Goal: Task Accomplishment & Management: Complete application form

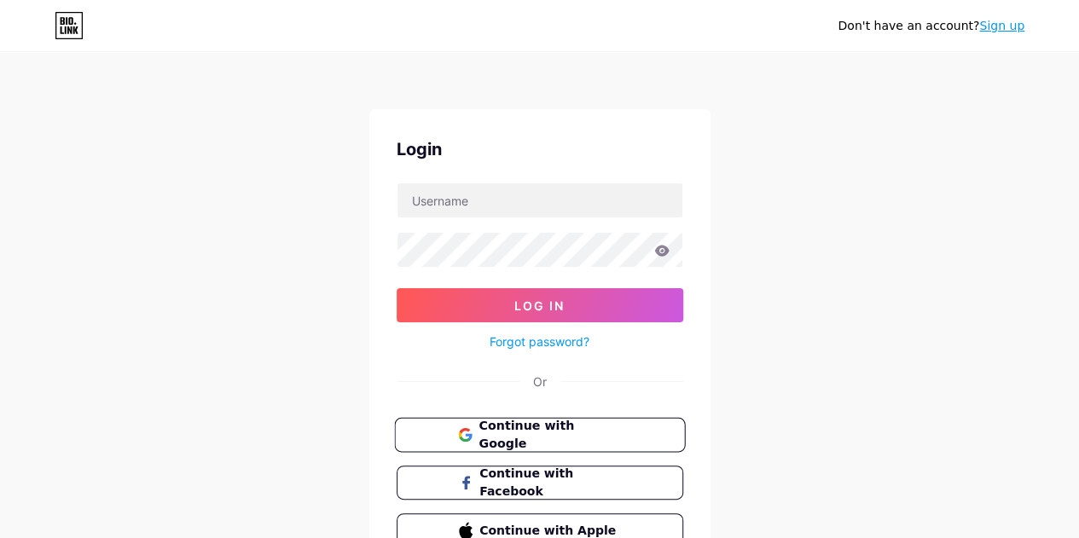
click at [576, 425] on span "Continue with Google" at bounding box center [550, 435] width 142 height 37
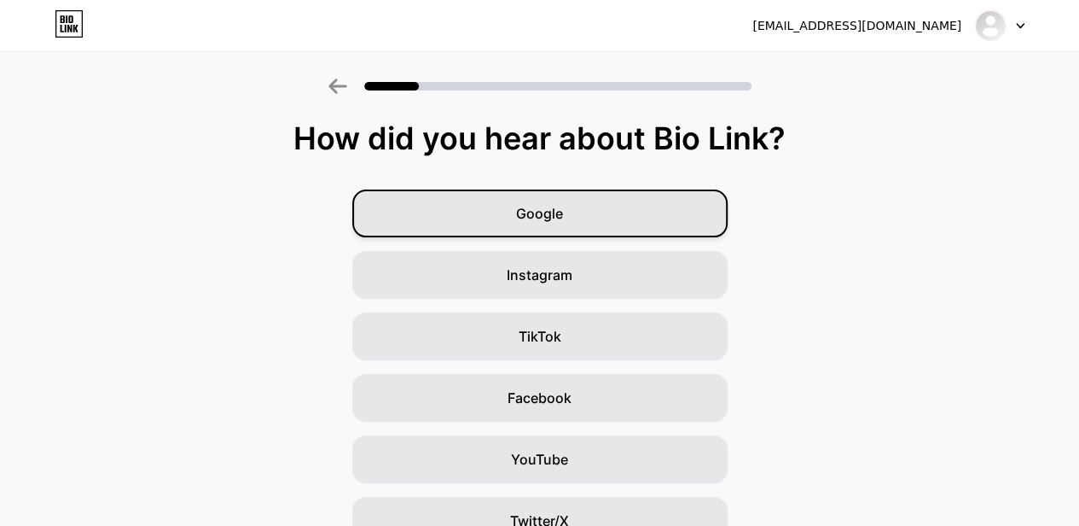
drag, startPoint x: 654, startPoint y: 215, endPoint x: 645, endPoint y: 220, distance: 10.0
click at [654, 215] on div "Google" at bounding box center [539, 213] width 375 height 48
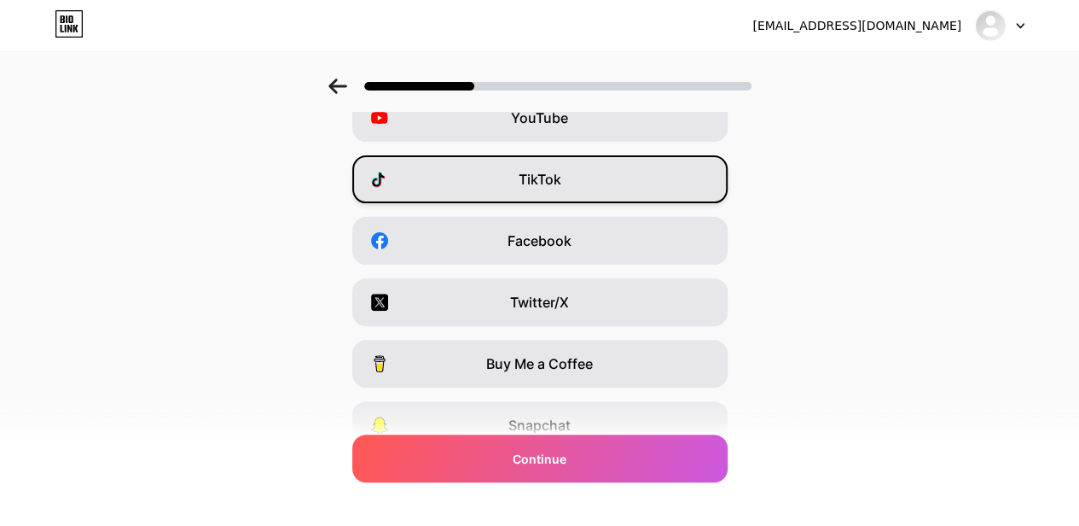
scroll to position [85, 0]
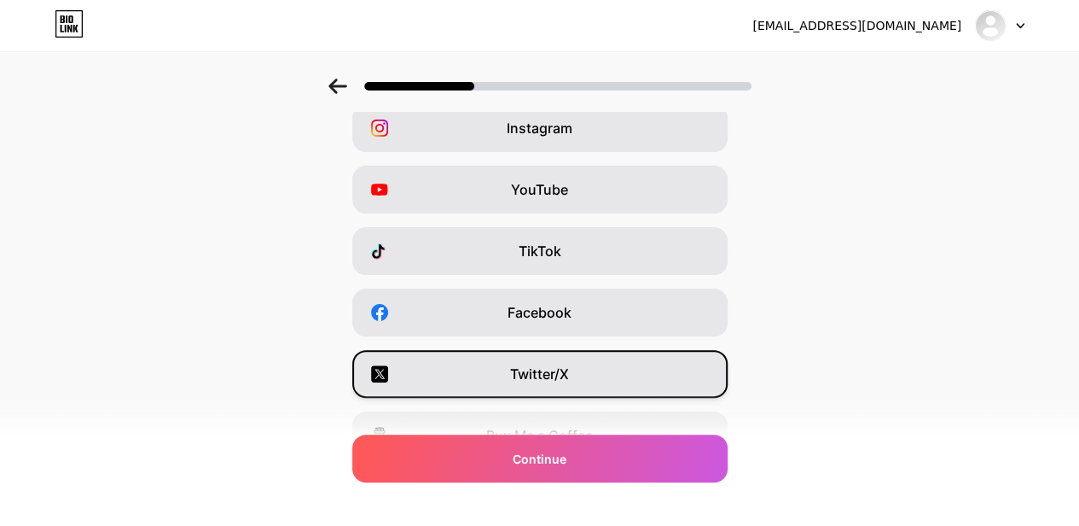
click at [509, 365] on div "Twitter/X" at bounding box center [539, 374] width 375 height 48
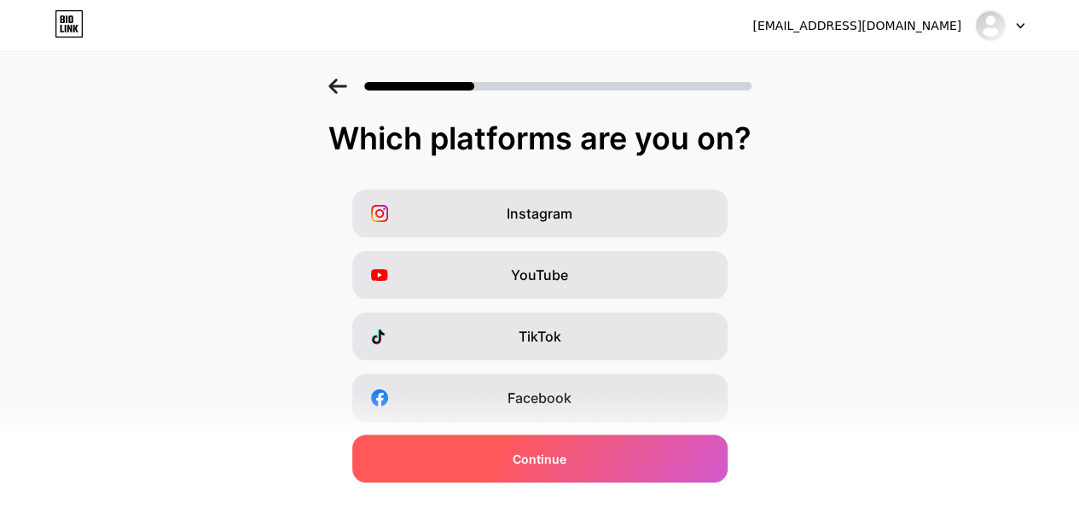
click at [543, 468] on div "Continue" at bounding box center [539, 458] width 375 height 48
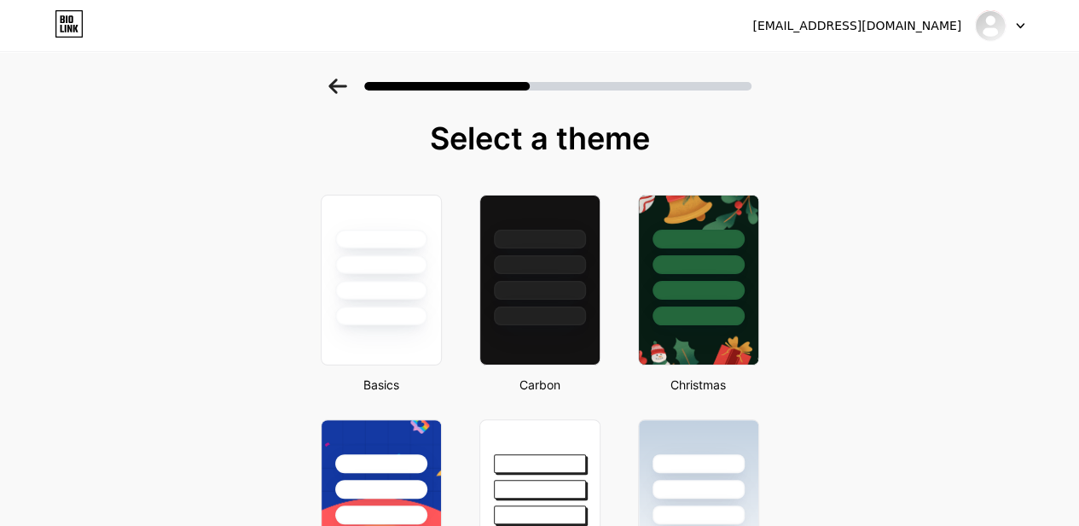
click at [356, 87] on div at bounding box center [540, 86] width 423 height 15
click at [343, 83] on icon at bounding box center [338, 86] width 19 height 15
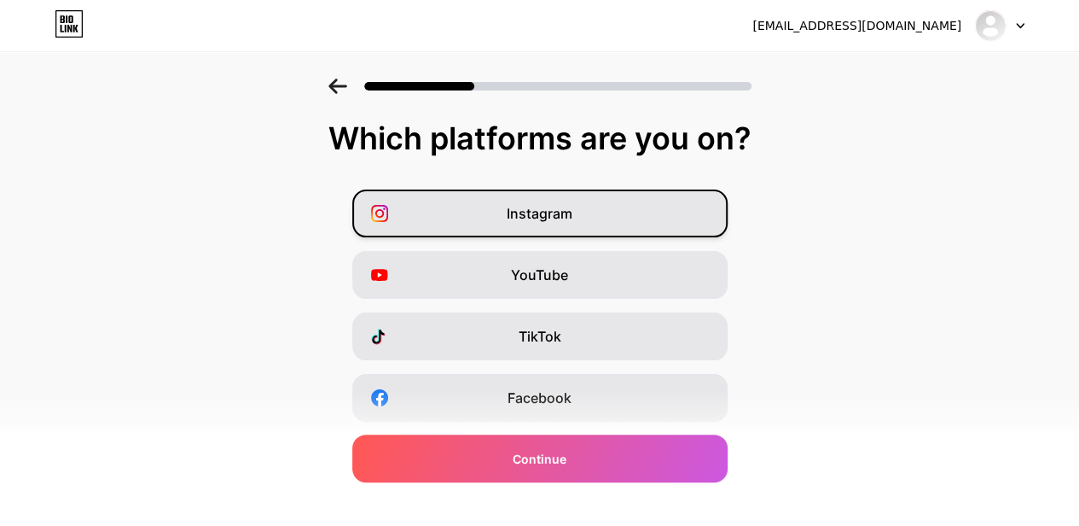
click at [608, 213] on div "Instagram" at bounding box center [539, 213] width 375 height 48
click at [546, 309] on div "Instagram YouTube TikTok Facebook Twitter/X Buy Me a Coffee Snapchat I have a w…" at bounding box center [540, 428] width 1062 height 478
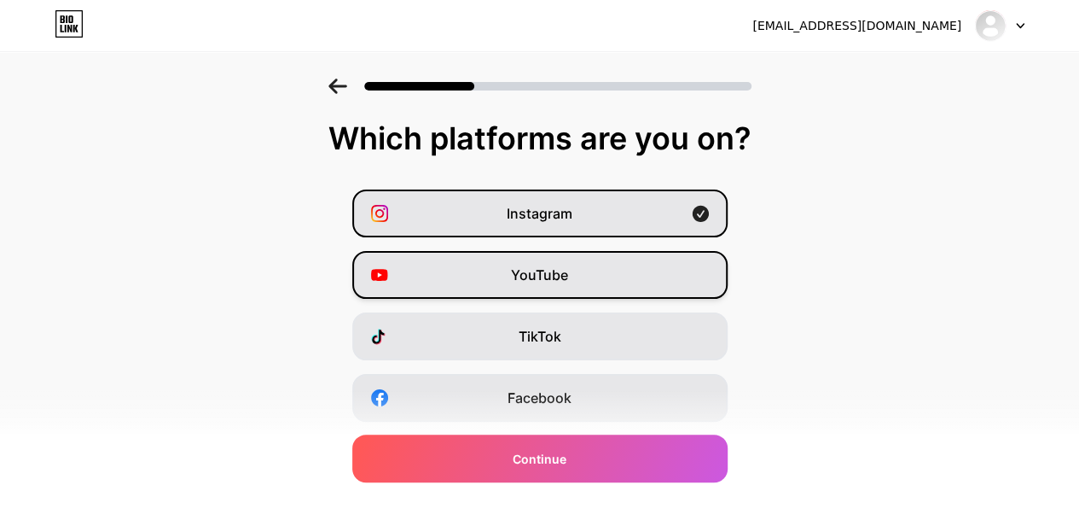
click at [568, 276] on span "YouTube" at bounding box center [539, 275] width 57 height 20
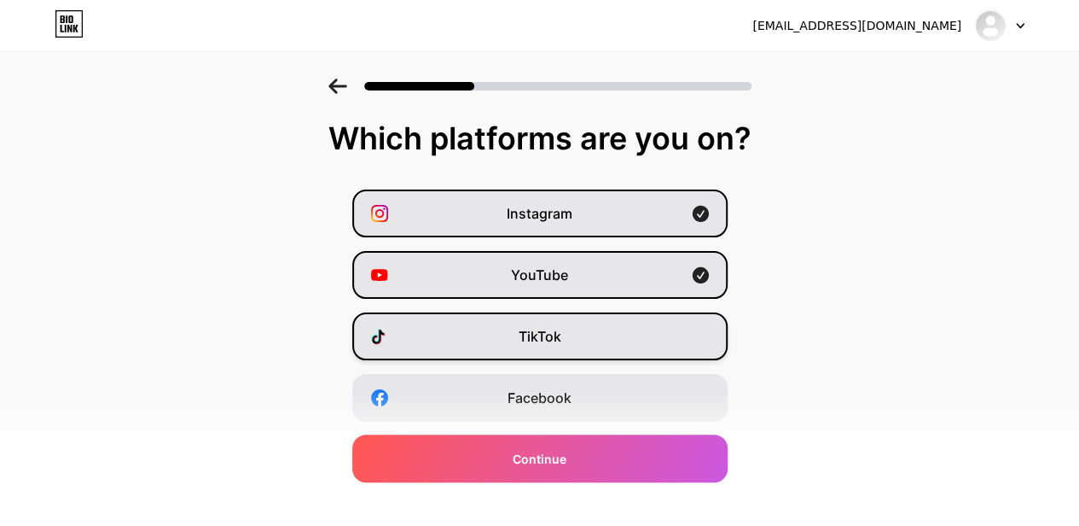
click at [550, 341] on span "TikTok" at bounding box center [540, 336] width 43 height 20
click at [539, 422] on div "Instagram YouTube TikTok Facebook Twitter/X Buy Me a Coffee Snapchat I have a w…" at bounding box center [540, 428] width 1062 height 478
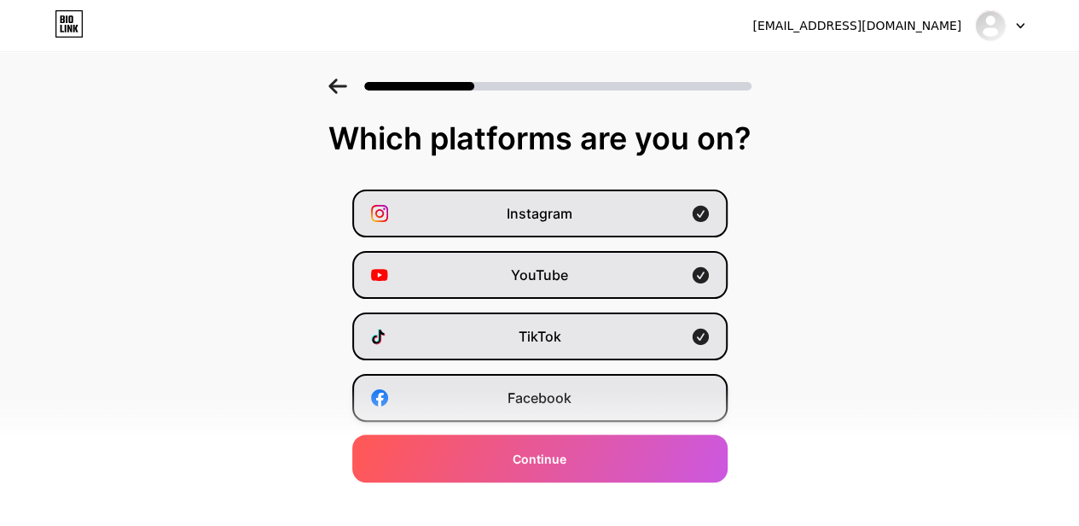
click at [541, 400] on span "Facebook" at bounding box center [540, 397] width 64 height 20
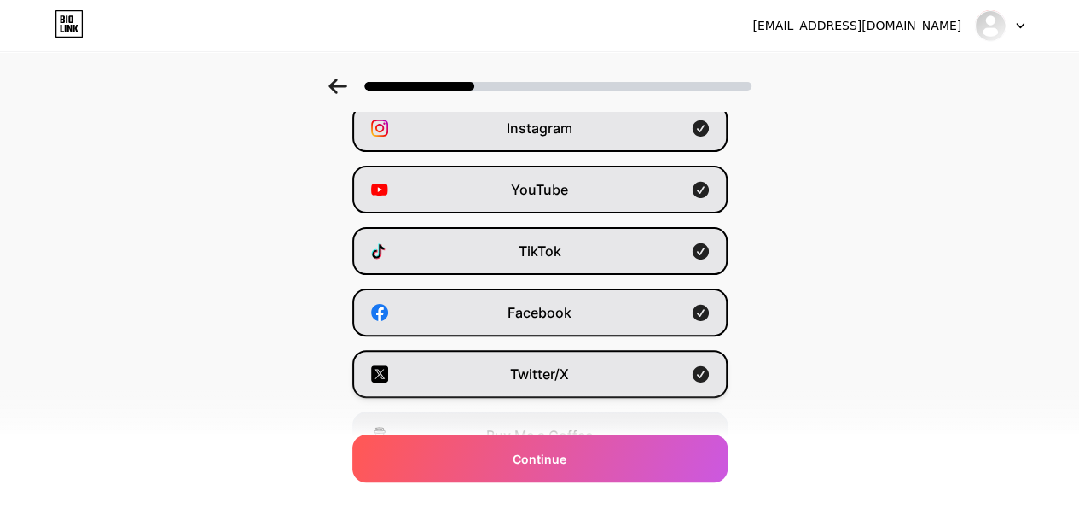
scroll to position [256, 0]
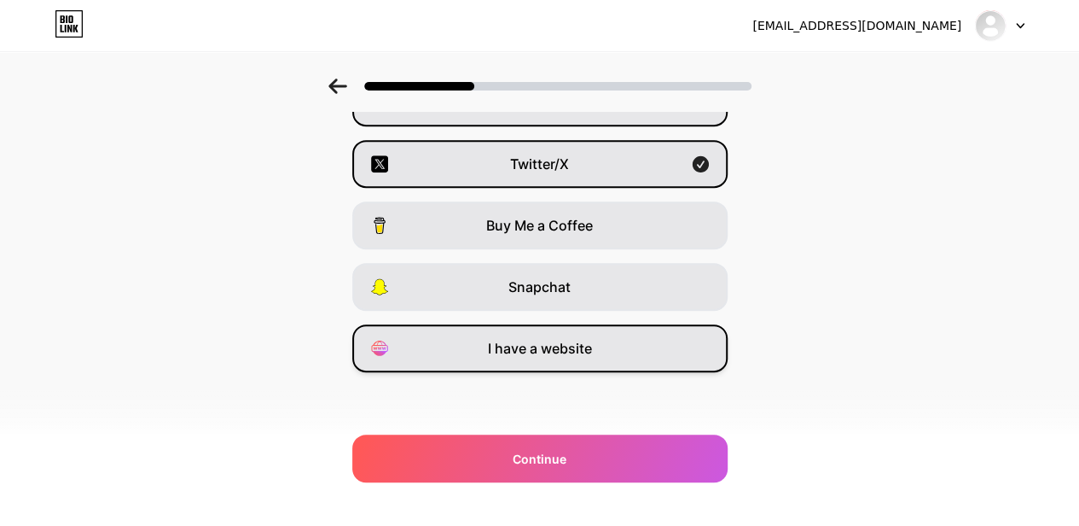
click at [592, 351] on span "I have a website" at bounding box center [540, 348] width 104 height 20
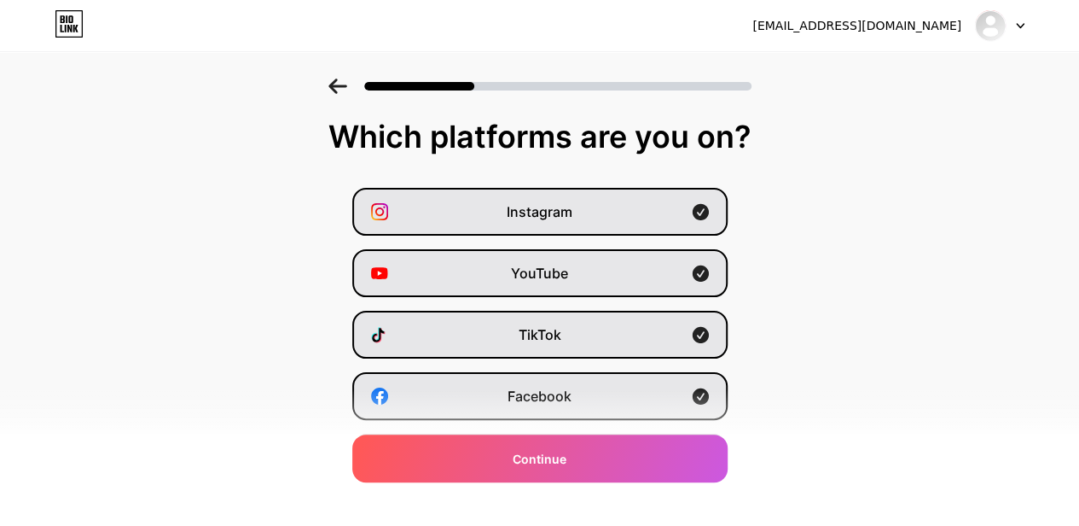
scroll to position [0, 0]
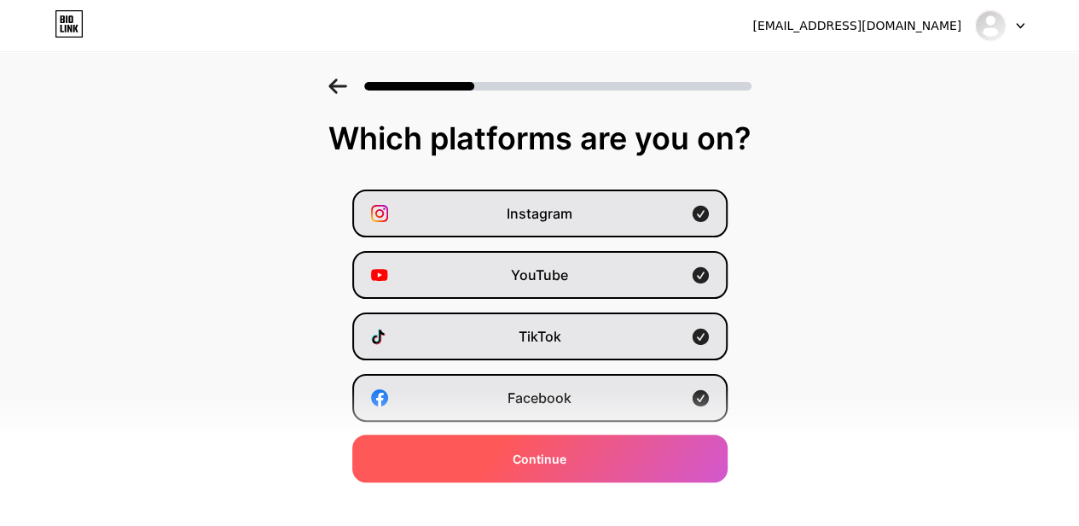
drag, startPoint x: 541, startPoint y: 438, endPoint x: 534, endPoint y: 445, distance: 9.7
click at [540, 442] on div "Continue" at bounding box center [539, 458] width 375 height 48
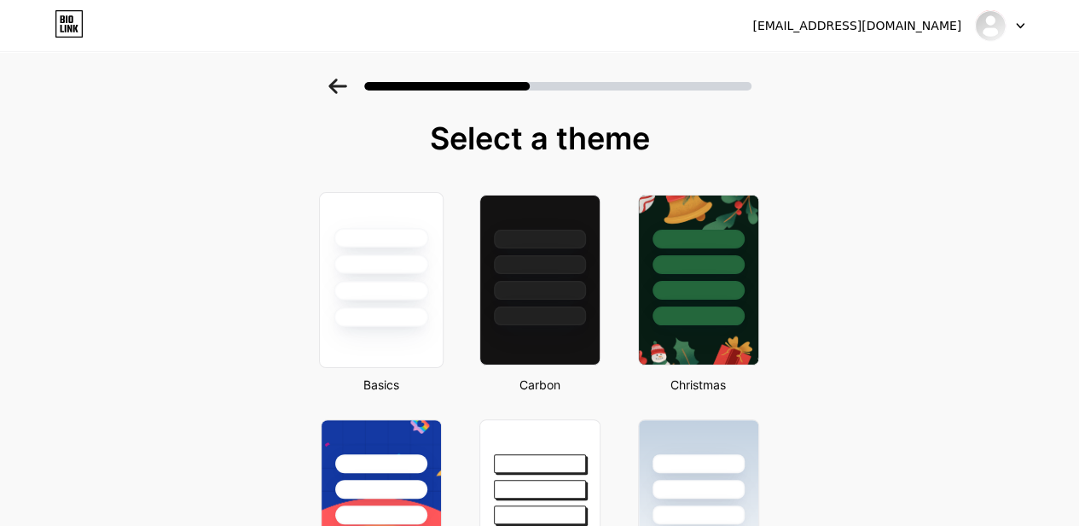
click at [384, 323] on div at bounding box center [381, 317] width 95 height 20
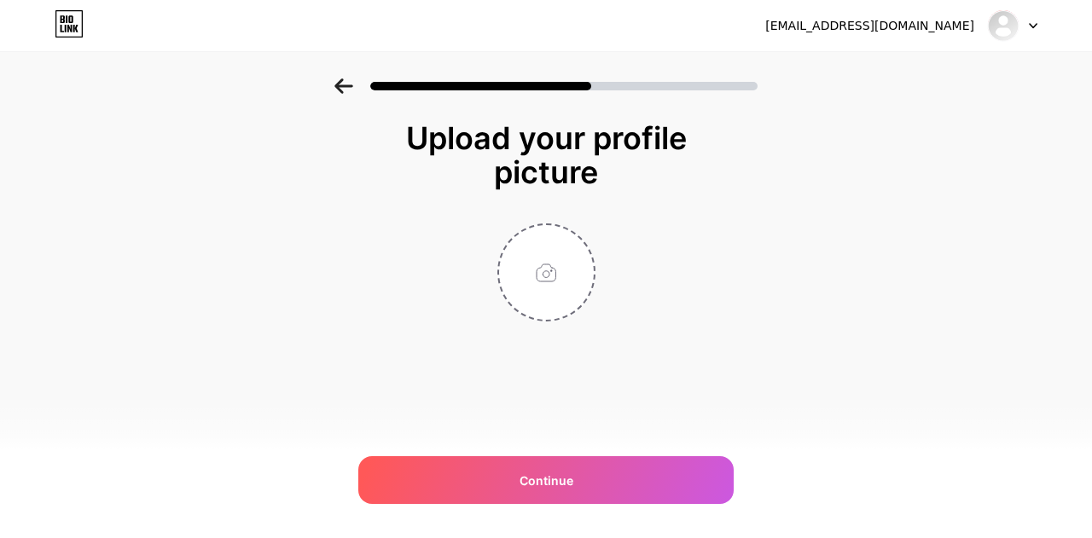
click at [356, 84] on div at bounding box center [545, 86] width 423 height 15
click at [352, 90] on icon at bounding box center [343, 86] width 19 height 15
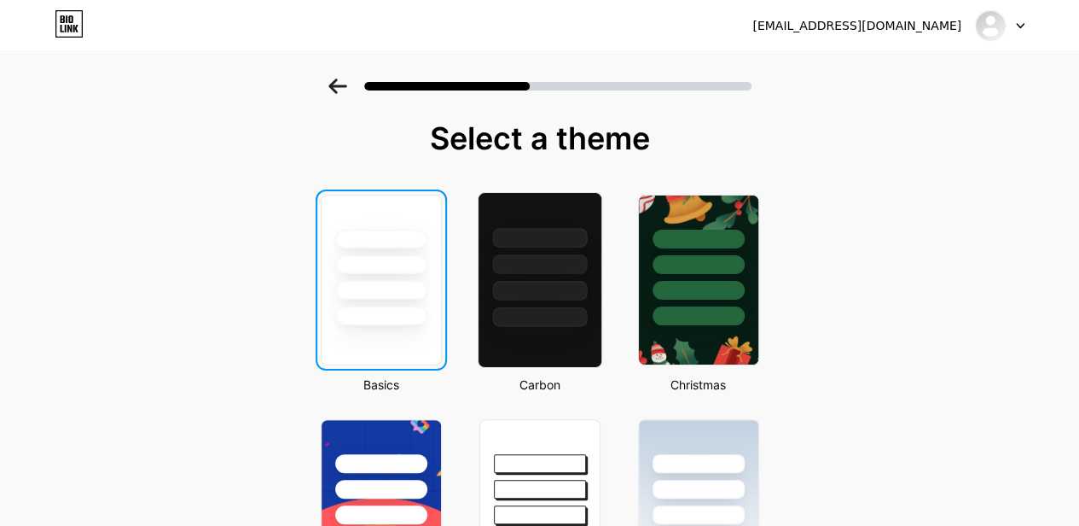
click at [564, 311] on div at bounding box center [539, 317] width 95 height 20
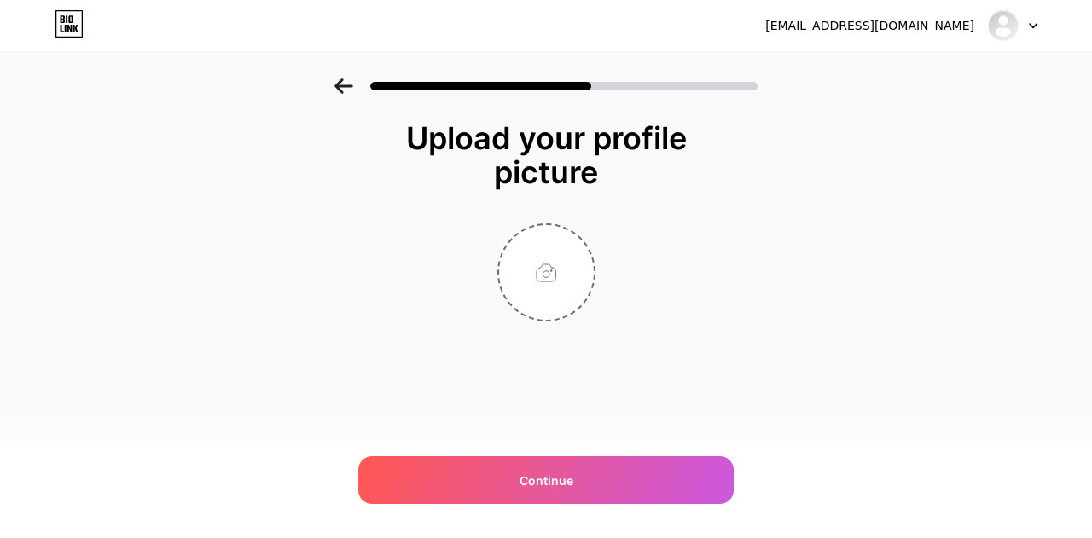
click at [721, 308] on div "Upload your profile picture Continue" at bounding box center [546, 243] width 1092 height 329
click at [335, 81] on icon at bounding box center [343, 86] width 19 height 15
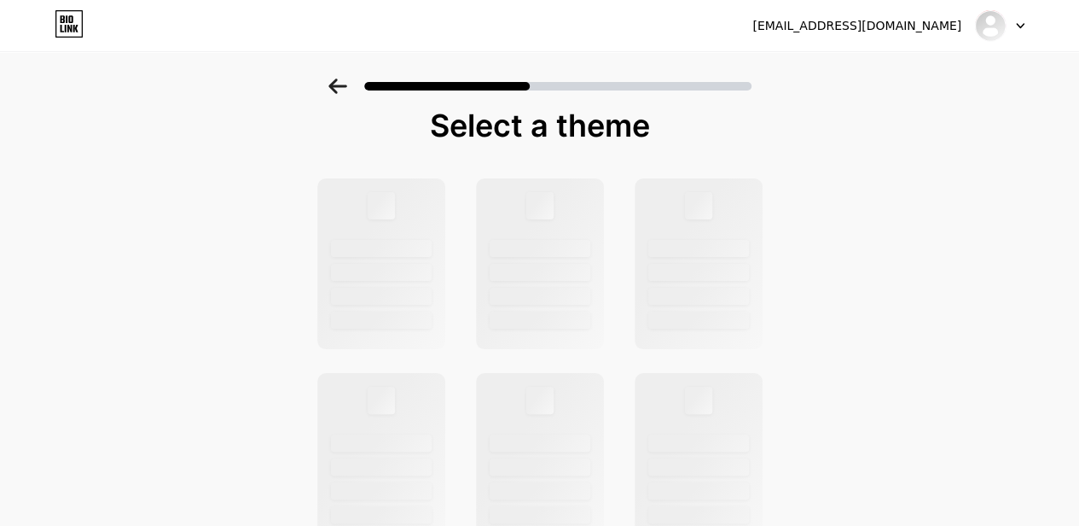
scroll to position [14, 0]
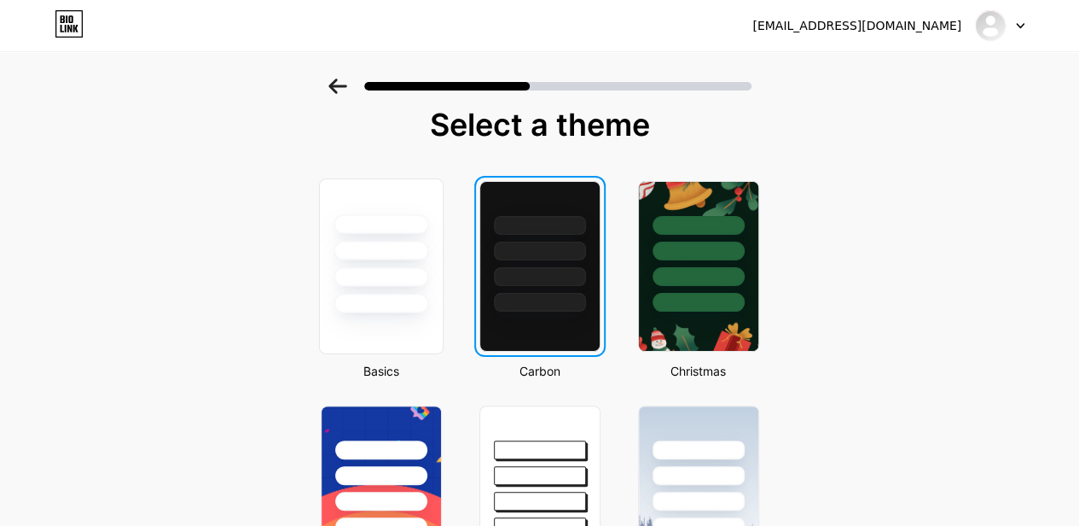
click at [364, 304] on div at bounding box center [381, 304] width 95 height 20
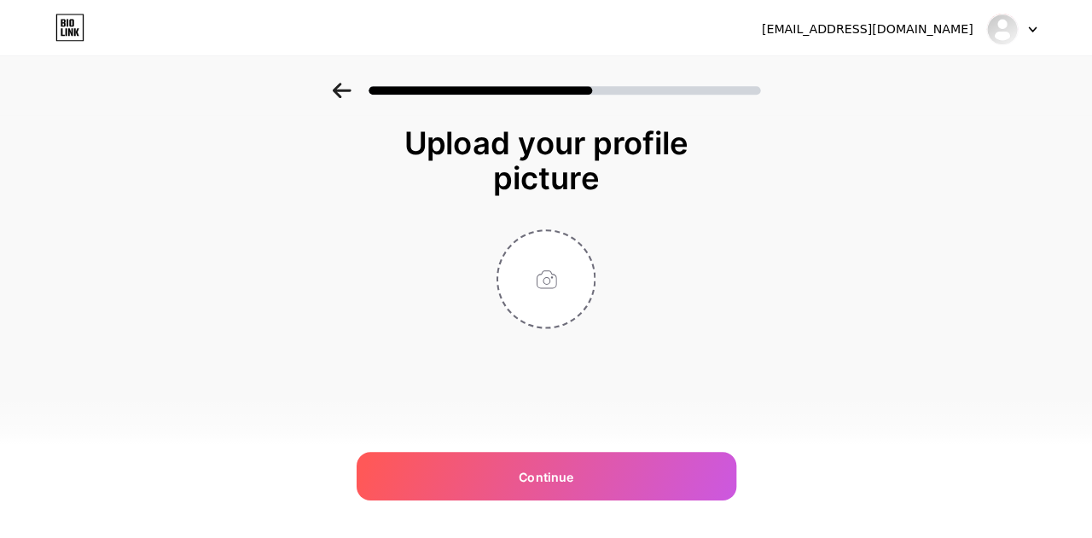
scroll to position [0, 0]
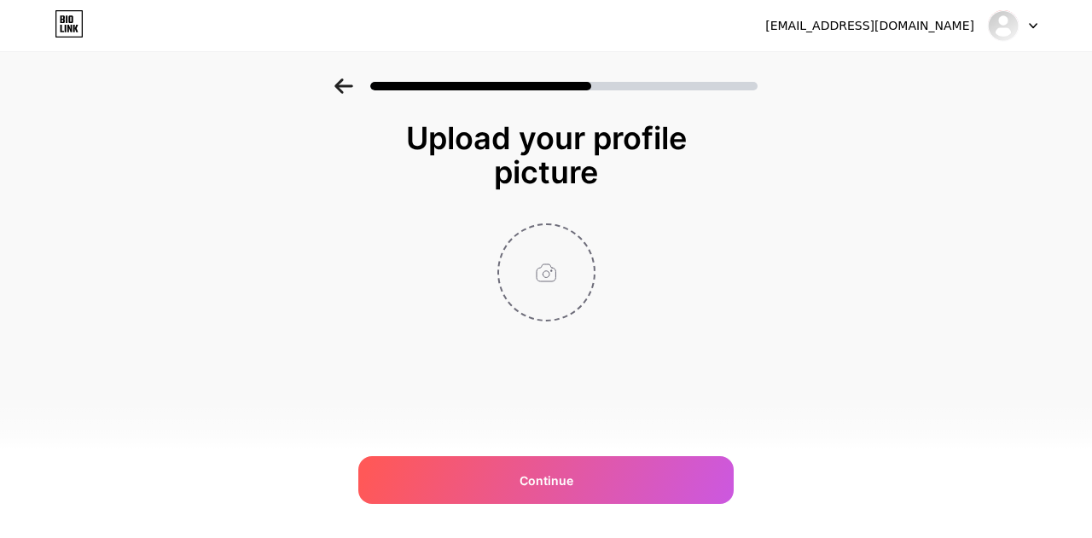
click at [550, 269] on input "file" at bounding box center [546, 272] width 95 height 95
type input "C:\fakepath\AVATAR .jpg"
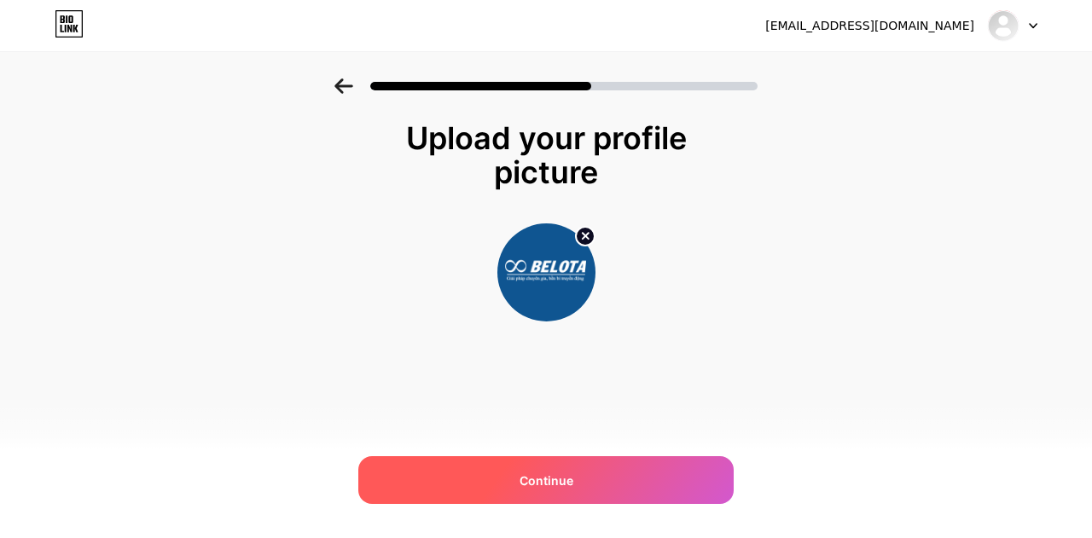
click at [424, 482] on div "Continue" at bounding box center [545, 481] width 375 height 48
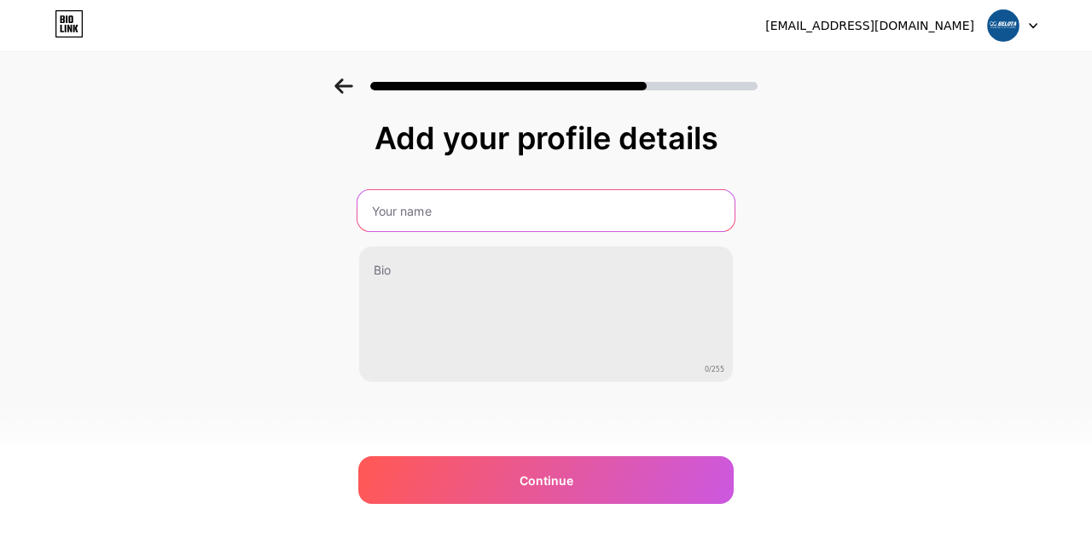
click at [408, 209] on input "text" at bounding box center [546, 210] width 377 height 41
type input "Băng tải Belota"
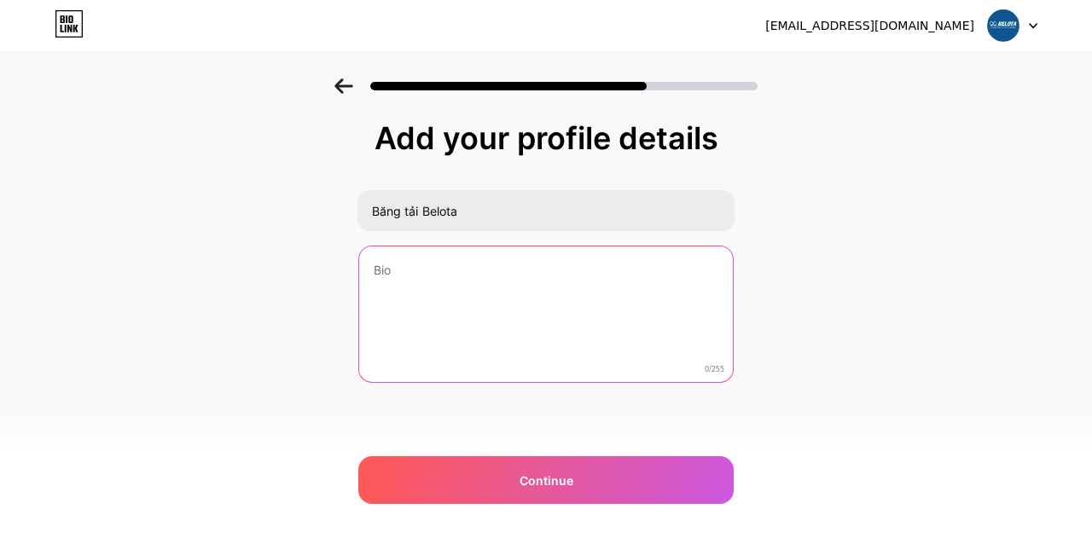
click at [479, 270] on textarea at bounding box center [546, 315] width 374 height 137
paste textarea "Công ty TNHH [PERSON_NAME] ra đời với sứ mệnh mang đến những giải pháp băng tải…"
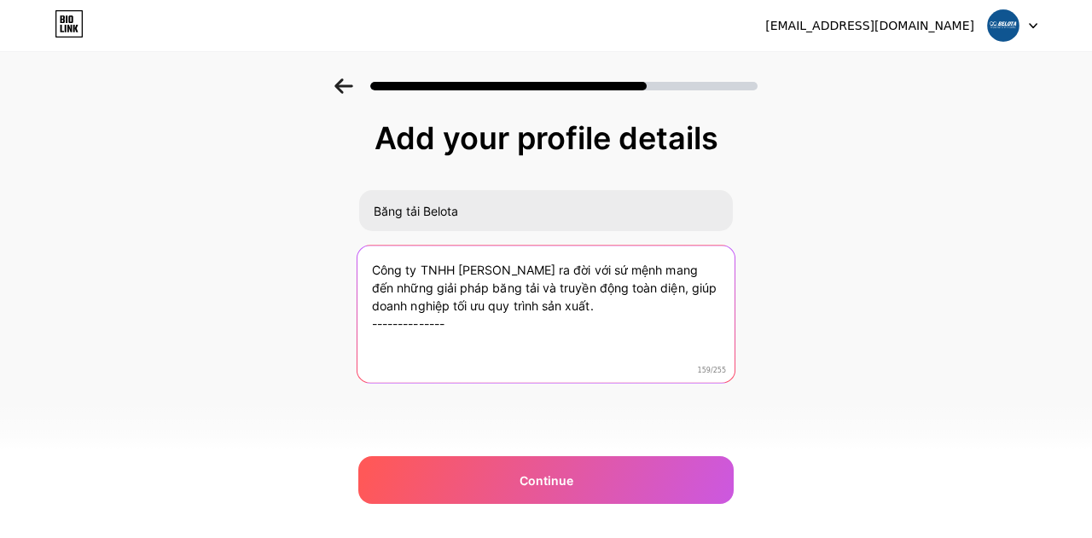
paste textarea "CÔNG TY TNHH BELOTA - "Giải pháp chuyên gia - Bền bỉ truyền động" Địa chỉ: B74,…"
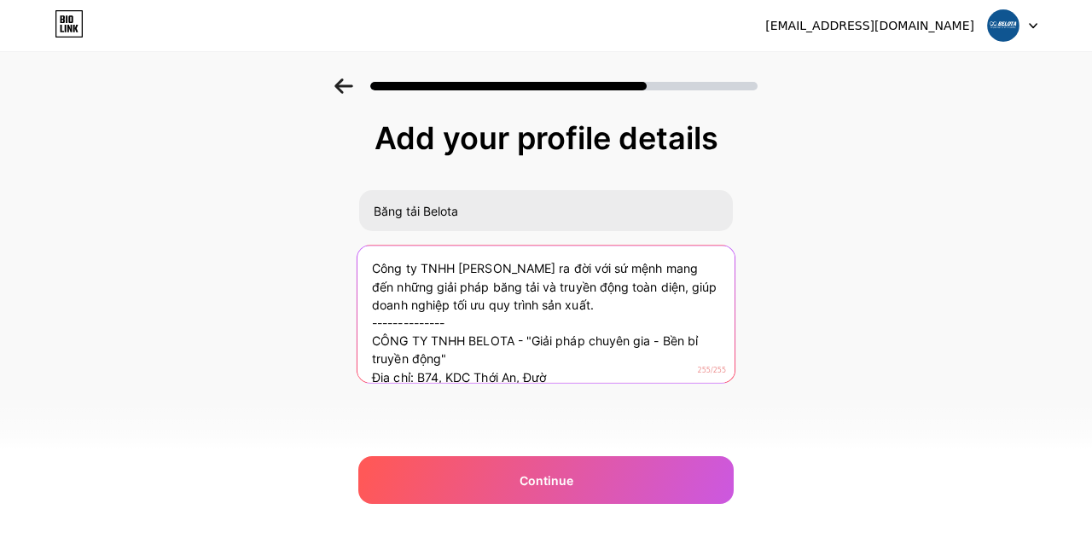
scroll to position [16, 0]
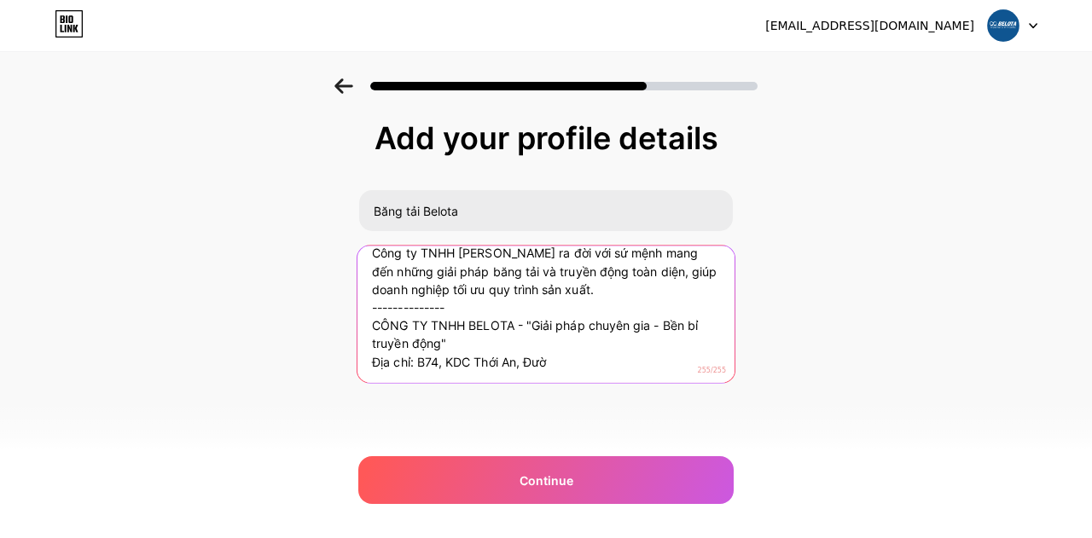
click at [441, 340] on textarea "Công ty TNHH [PERSON_NAME] ra đời với sứ mệnh mang đến những giải pháp băng tải…" at bounding box center [546, 315] width 377 height 139
drag, startPoint x: 468, startPoint y: 346, endPoint x: 527, endPoint y: 325, distance: 63.1
click at [527, 325] on textarea "Công ty TNHH [PERSON_NAME] ra đời với sứ mệnh mang đến những giải pháp băng tải…" at bounding box center [546, 315] width 377 height 139
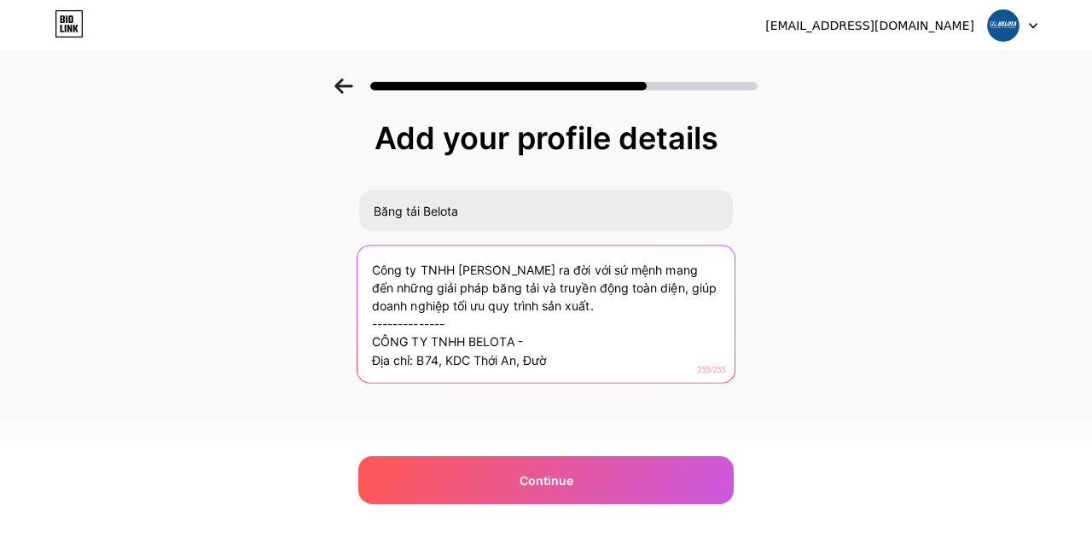
scroll to position [5, 0]
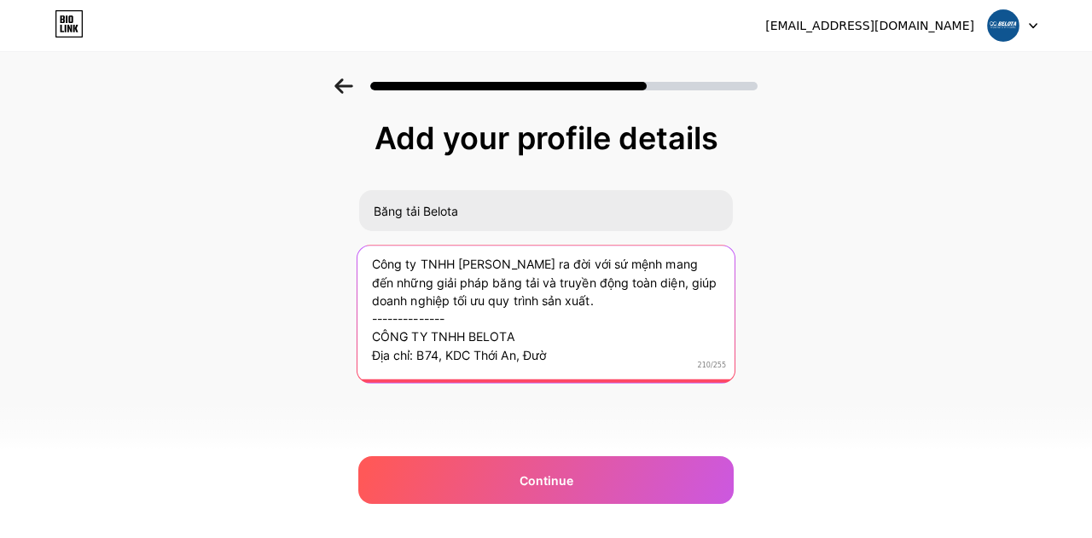
click at [582, 361] on textarea "Công ty TNHH [PERSON_NAME] ra đời với sứ mệnh mang đến những giải pháp băng tải…" at bounding box center [546, 310] width 377 height 139
click at [590, 302] on textarea "Công ty TNHH [PERSON_NAME] ra đời với sứ mệnh mang đến những giải pháp băng tải…" at bounding box center [546, 310] width 377 height 139
drag, startPoint x: 590, startPoint y: 302, endPoint x: 621, endPoint y: 287, distance: 35.1
click at [621, 287] on textarea "Công ty TNHH [PERSON_NAME] ra đời với sứ mệnh mang đến những giải pháp băng tải…" at bounding box center [546, 310] width 377 height 139
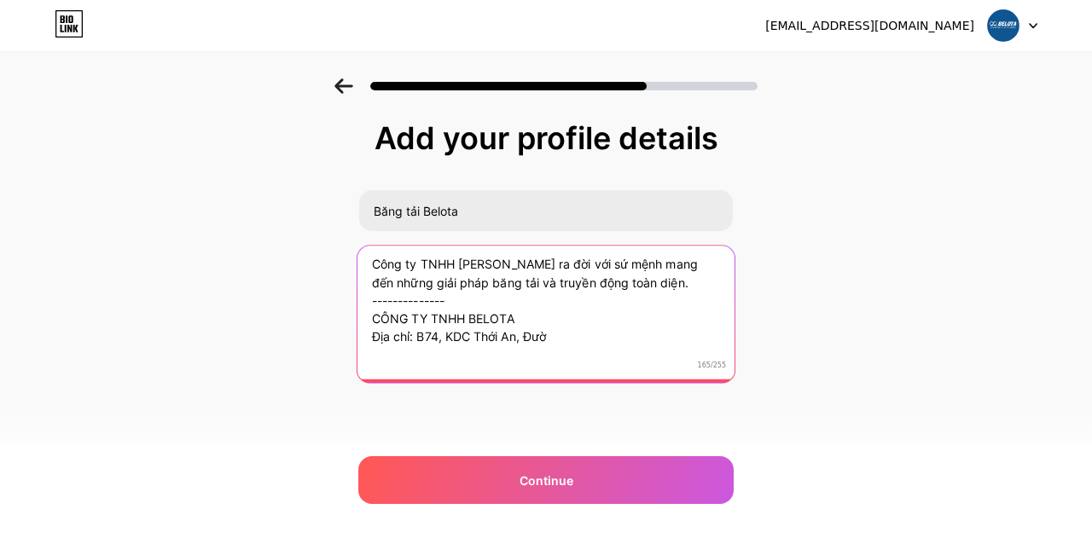
click at [573, 334] on textarea "Công ty TNHH [PERSON_NAME] ra đời với sứ mệnh mang đến những giải pháp băng tải…" at bounding box center [546, 310] width 377 height 139
paste textarea "Email: [EMAIL_ADDRESS][DOMAIN_NAME] Website: [DOMAIN_NAME] Hotline: 0917657946"
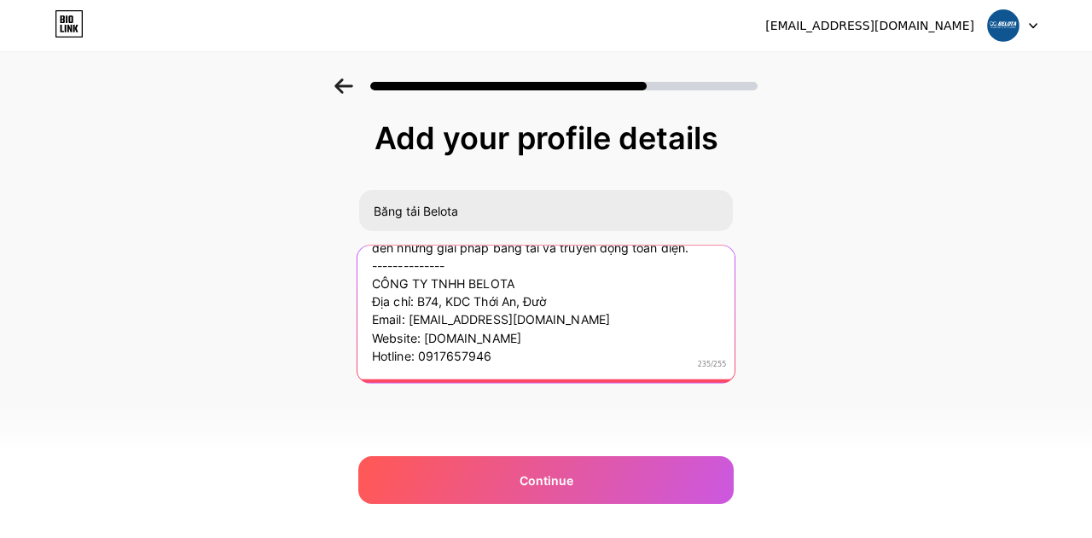
scroll to position [34, 0]
click at [561, 301] on textarea "Công ty TNHH [PERSON_NAME] ra đời với sứ mệnh mang đến những giải pháp băng tải…" at bounding box center [546, 310] width 377 height 139
click at [491, 339] on textarea "Công ty TNHH [PERSON_NAME] ra đời với sứ mệnh mang đến những giải pháp băng tải…" at bounding box center [546, 310] width 377 height 139
drag, startPoint x: 526, startPoint y: 275, endPoint x: 346, endPoint y: 275, distance: 180.0
click at [346, 275] on div "Add your profile details Băng tải Belota Công ty TNHH [PERSON_NAME] ra đời với …" at bounding box center [546, 274] width 1092 height 390
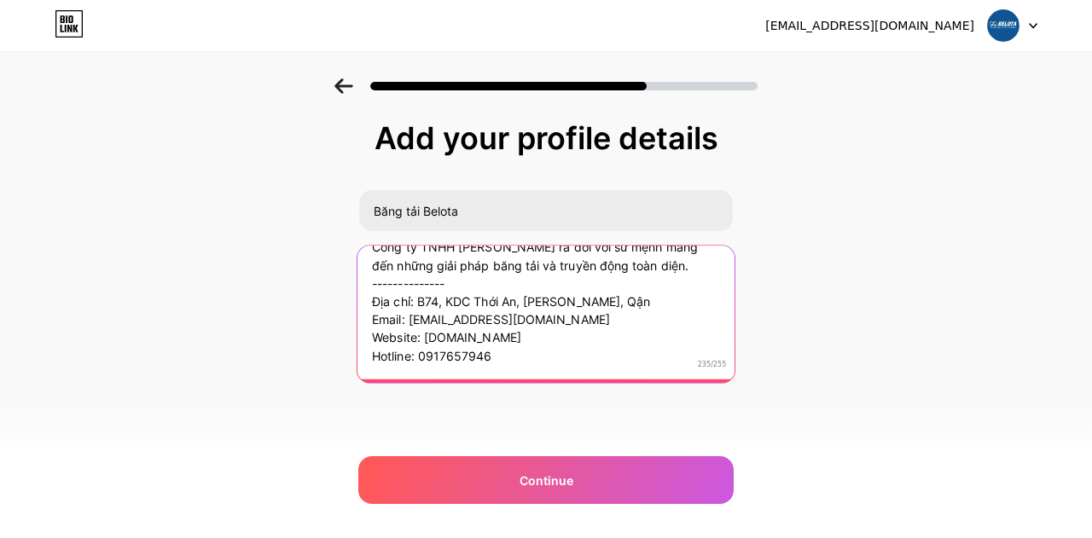
scroll to position [16, 0]
click at [674, 283] on textarea "Công ty TNHH [PERSON_NAME] ra đời với sứ mệnh mang đến những giải pháp băng tải…" at bounding box center [546, 310] width 377 height 139
click at [683, 303] on textarea "Công ty TNHH [PERSON_NAME] ra đời với sứ mệnh mang đến những giải pháp băng tải…" at bounding box center [546, 310] width 377 height 139
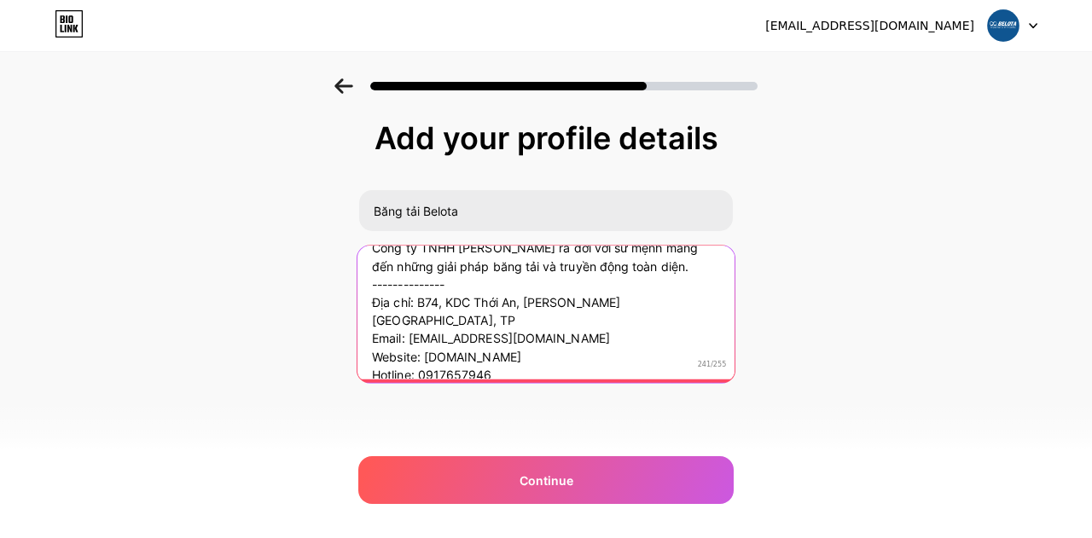
scroll to position [34, 0]
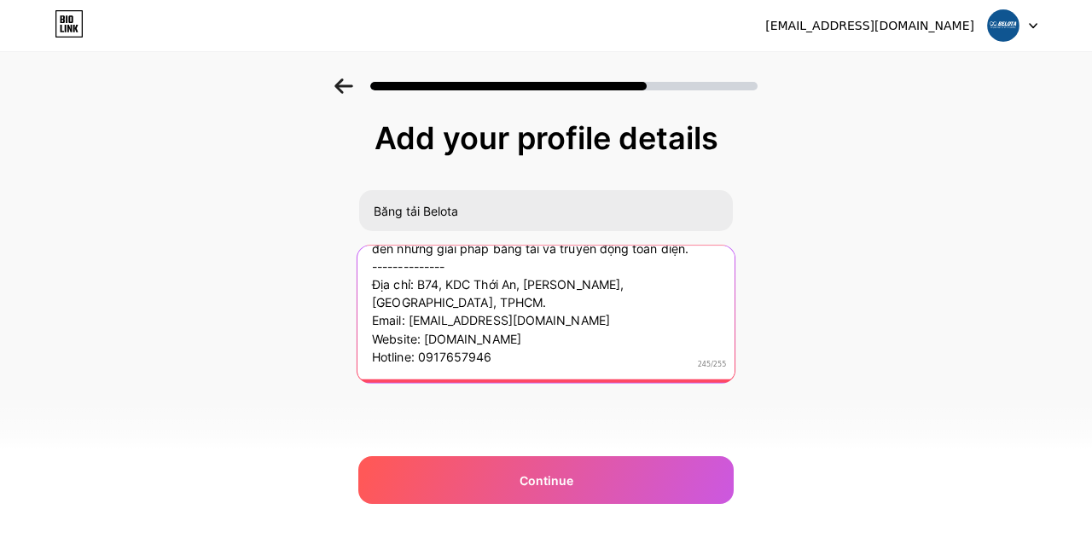
click at [671, 284] on textarea "Công ty TNHH [PERSON_NAME] ra đời với sứ mệnh mang đến những giải pháp băng tải…" at bounding box center [546, 310] width 377 height 139
click at [645, 277] on textarea "Công ty TNHH [PERSON_NAME] ra đời với sứ mệnh mang đến những giải pháp băng tải…" at bounding box center [546, 310] width 377 height 139
click at [538, 294] on textarea "Công ty TNHH [PERSON_NAME] ra đời với sứ mệnh mang đến những giải pháp băng tải…" at bounding box center [546, 310] width 377 height 139
click at [497, 357] on textarea "Công ty TNHH [PERSON_NAME] ra đời với sứ mệnh mang đến những giải pháp băng tải…" at bounding box center [546, 310] width 377 height 139
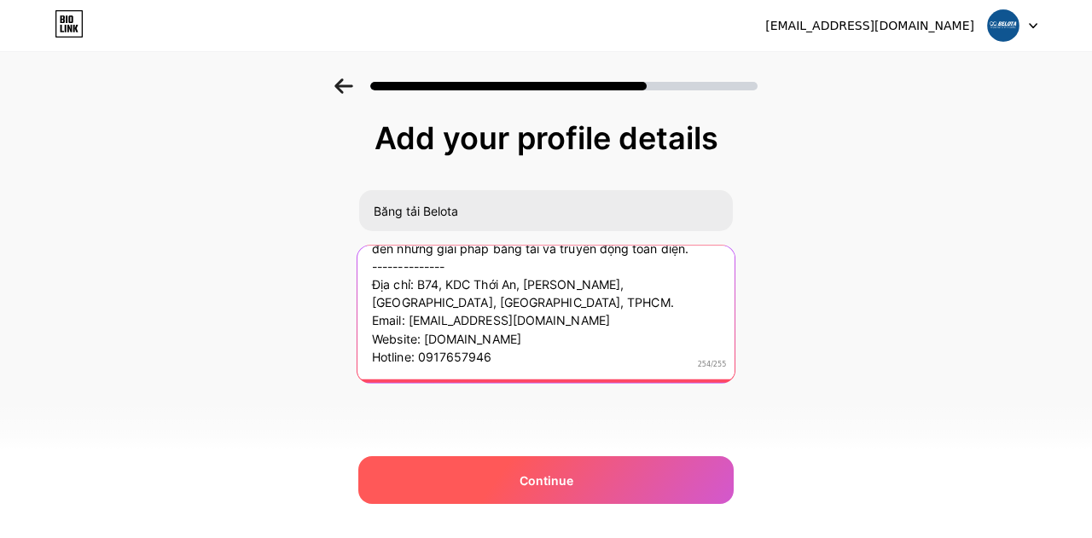
type textarea "Công ty TNHH [PERSON_NAME] ra đời với sứ mệnh mang đến những giải pháp băng tải…"
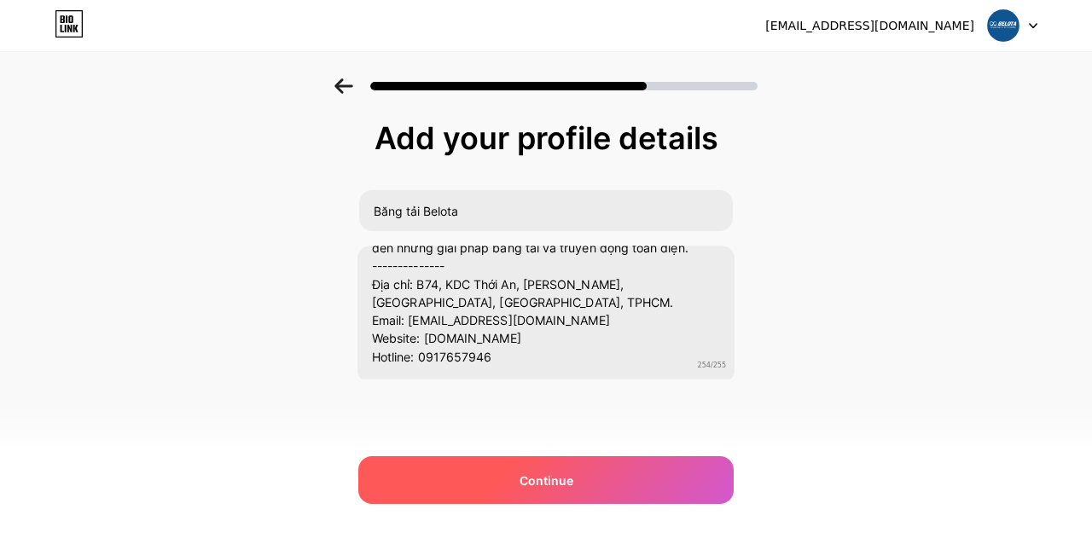
click at [491, 483] on div "Continue" at bounding box center [545, 481] width 375 height 48
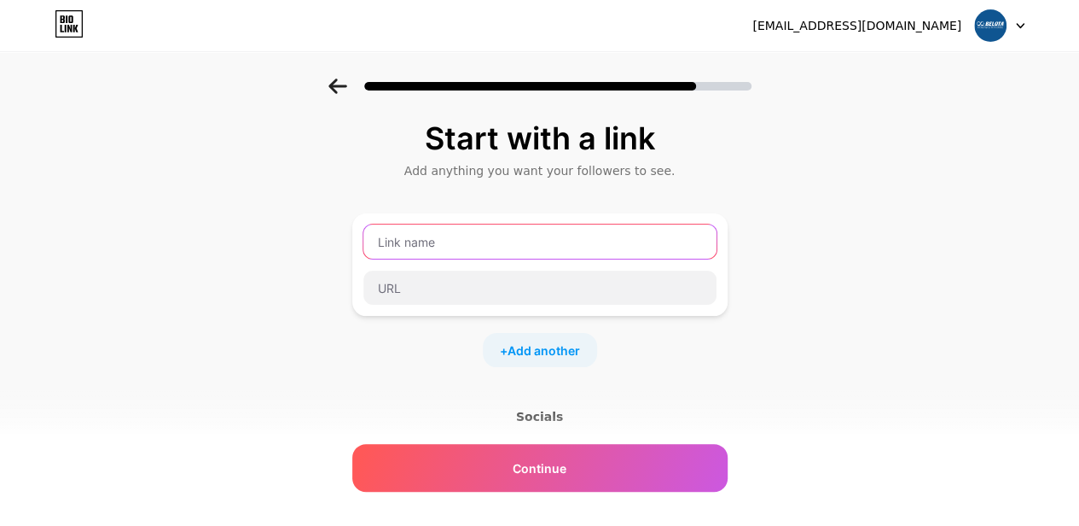
click at [503, 252] on input "text" at bounding box center [539, 241] width 353 height 34
type input "B"
click at [486, 241] on input "text" at bounding box center [539, 241] width 353 height 34
type input "v"
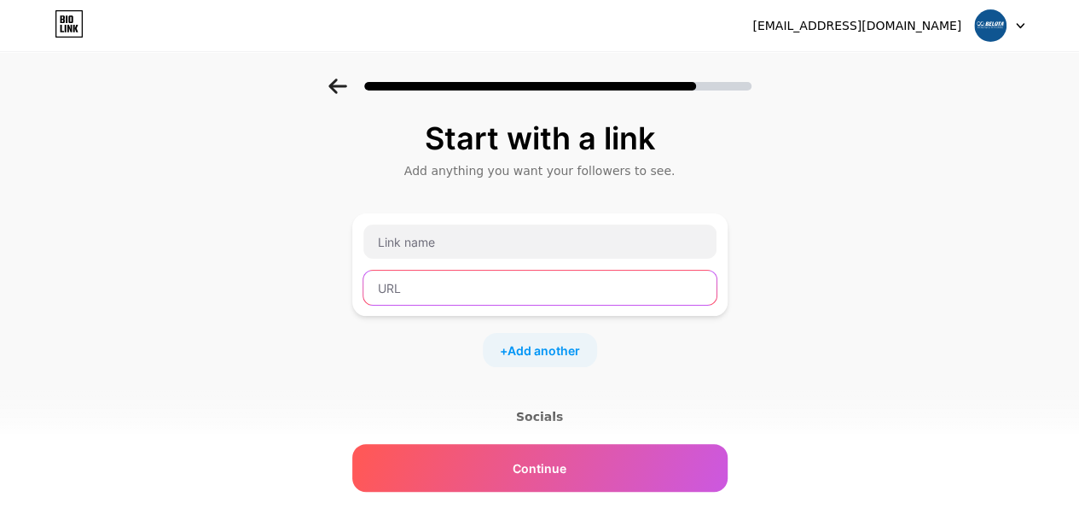
click at [468, 282] on input "text" at bounding box center [539, 287] width 353 height 34
paste input "[URL][DOMAIN_NAME]"
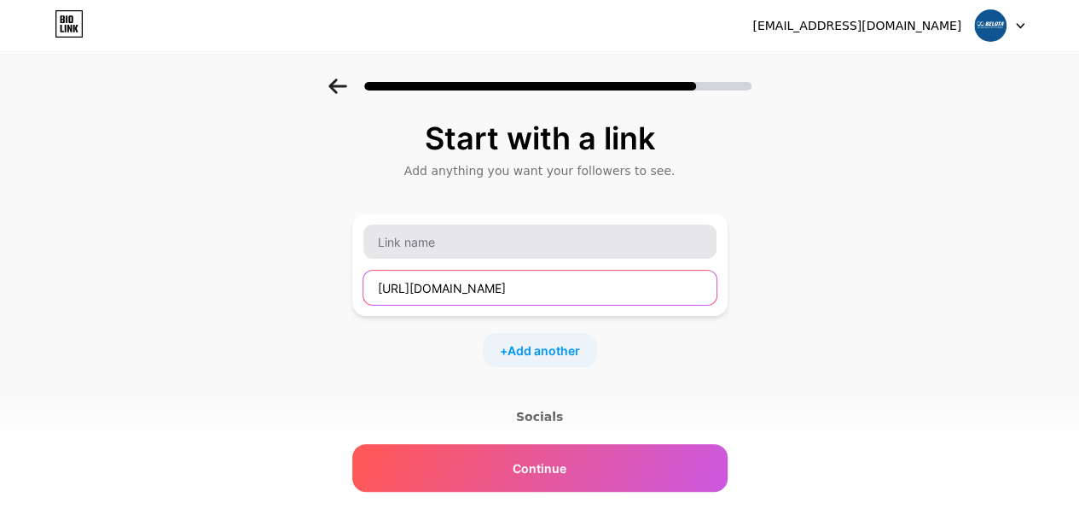
type input "[URL][DOMAIN_NAME]"
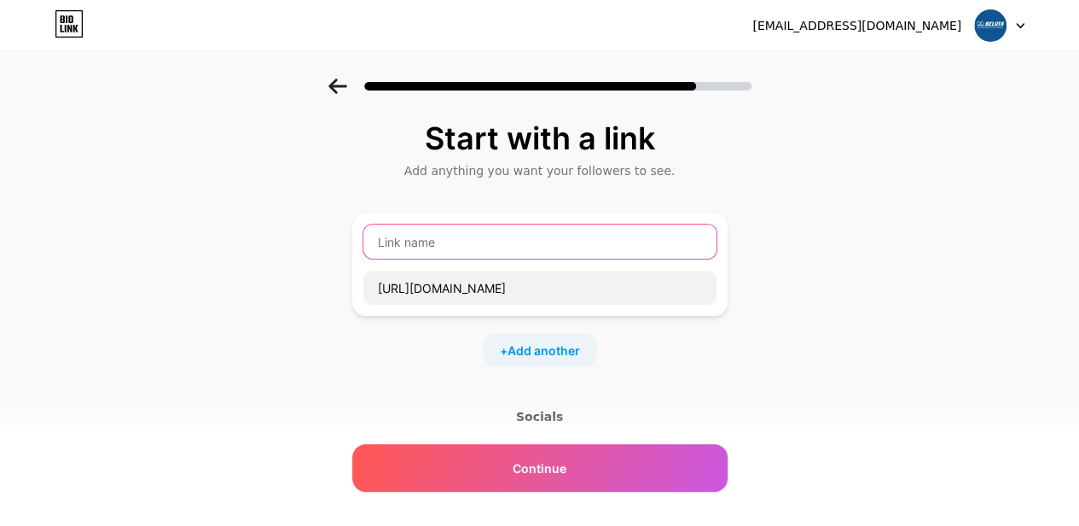
click at [549, 241] on input "text" at bounding box center [539, 241] width 353 height 34
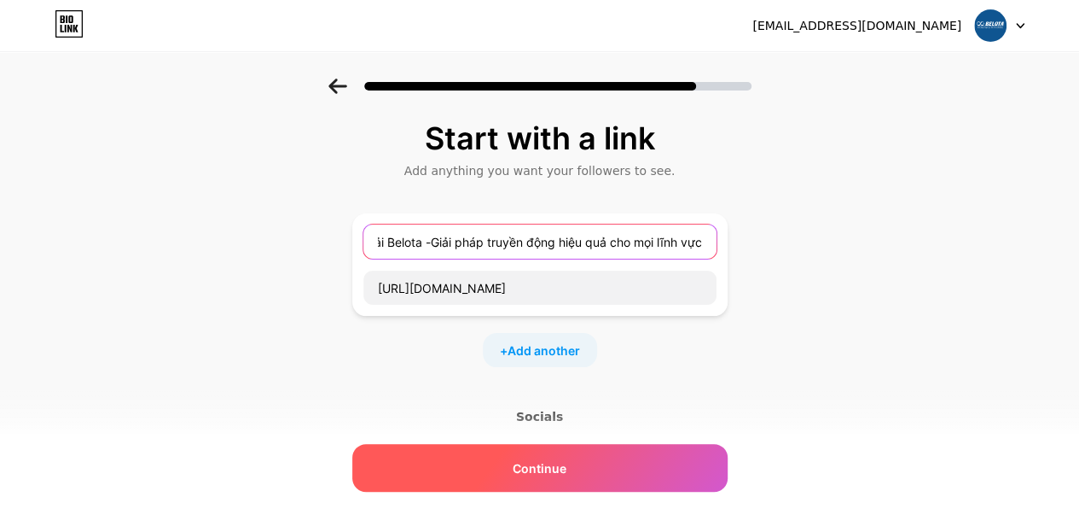
type input "Băng tải Belota -Giải pháp truyền động hiệu quả cho mọi lĩnh vực"
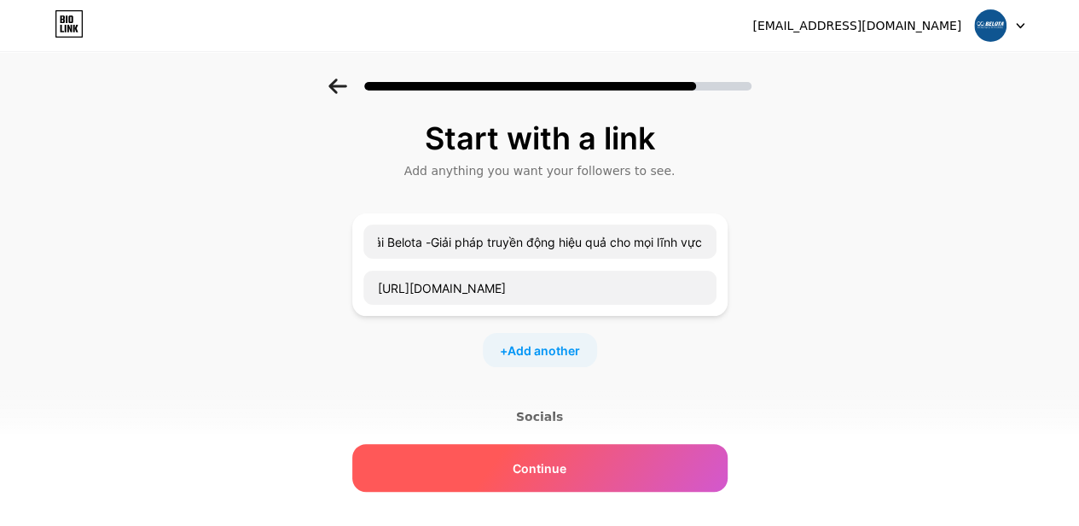
click at [573, 458] on div "Continue" at bounding box center [539, 468] width 375 height 48
click at [537, 454] on div "Continue" at bounding box center [539, 468] width 375 height 48
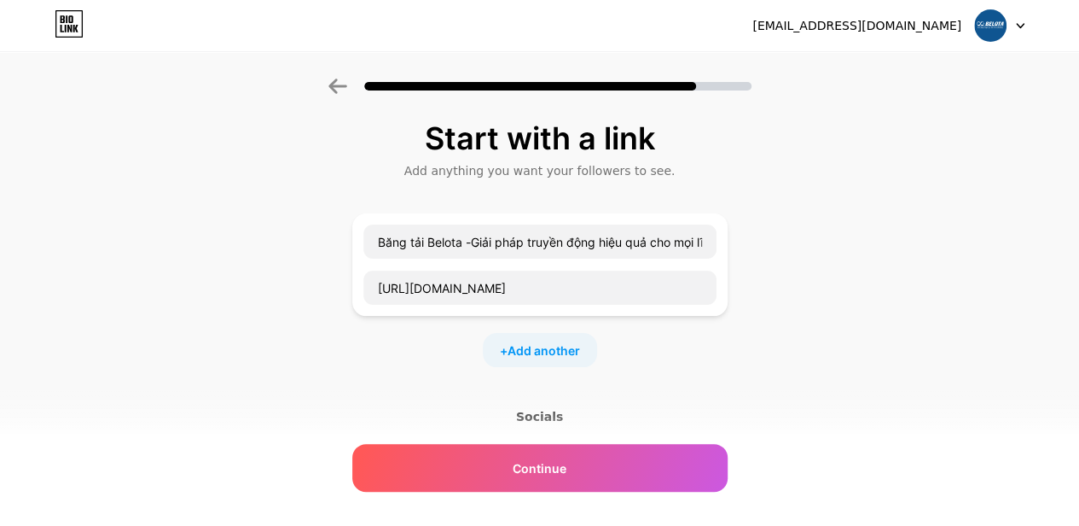
click at [568, 417] on div "Socials" at bounding box center [539, 416] width 375 height 17
click at [536, 410] on div "Socials" at bounding box center [539, 416] width 375 height 17
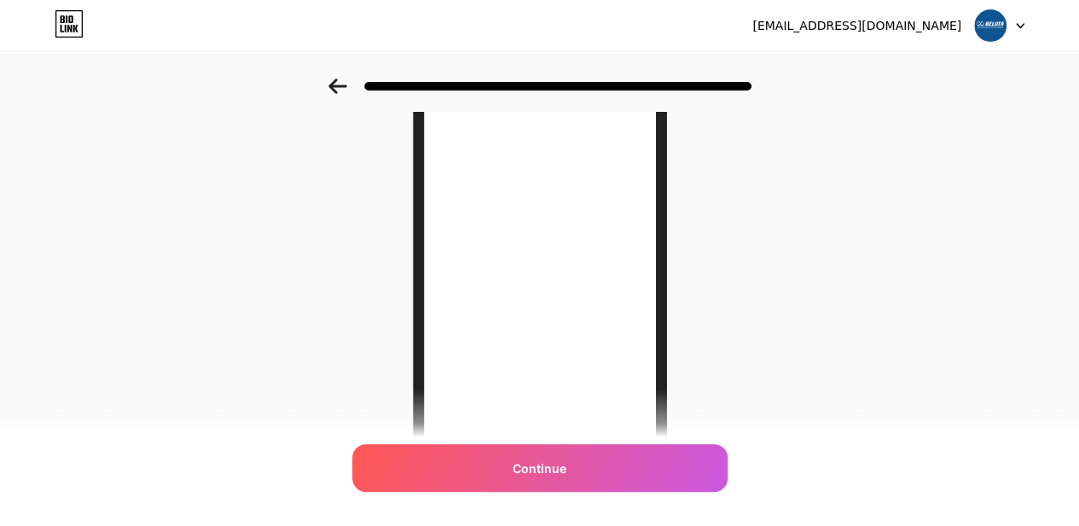
scroll to position [85, 0]
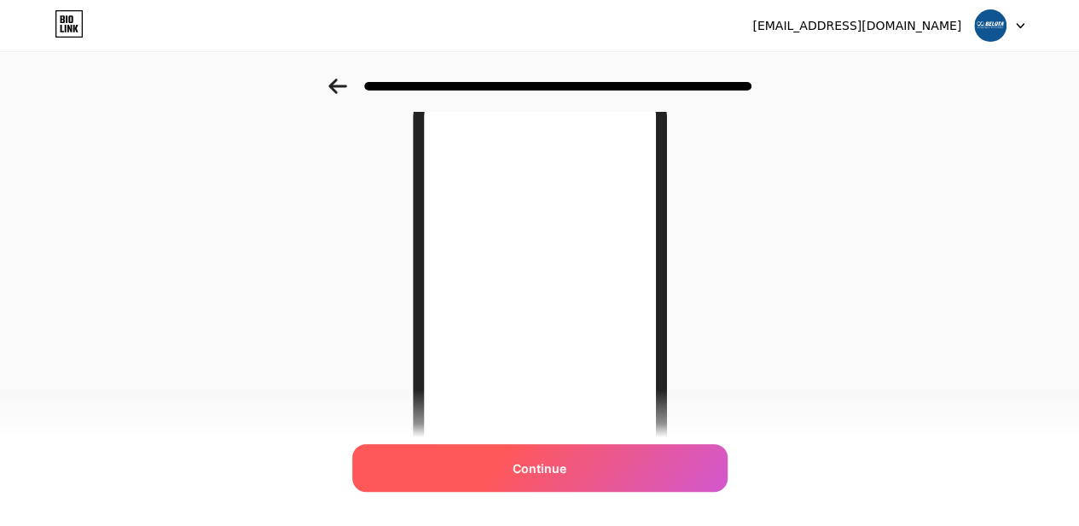
click at [592, 470] on div "Continue" at bounding box center [539, 468] width 375 height 48
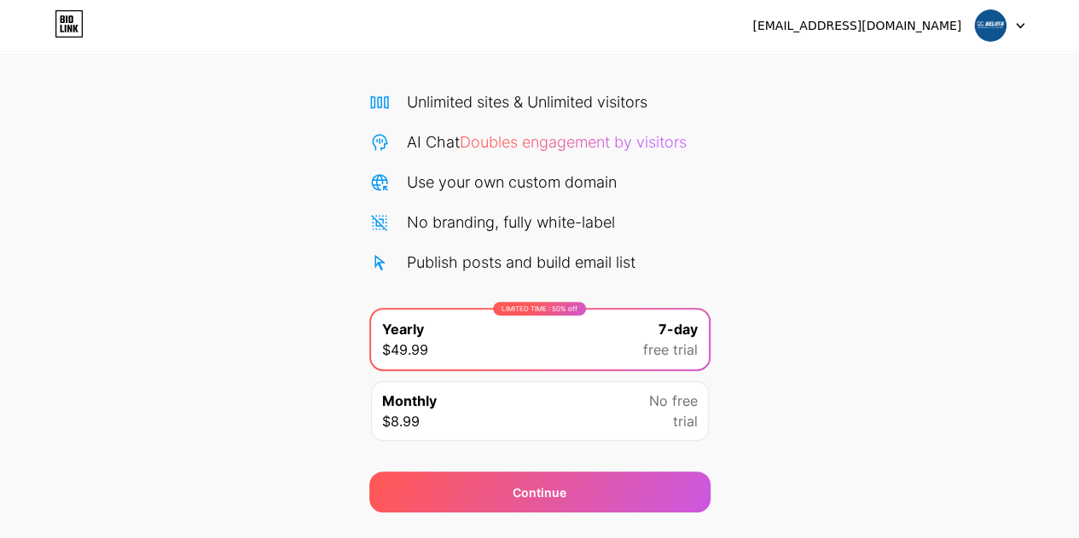
scroll to position [147, 0]
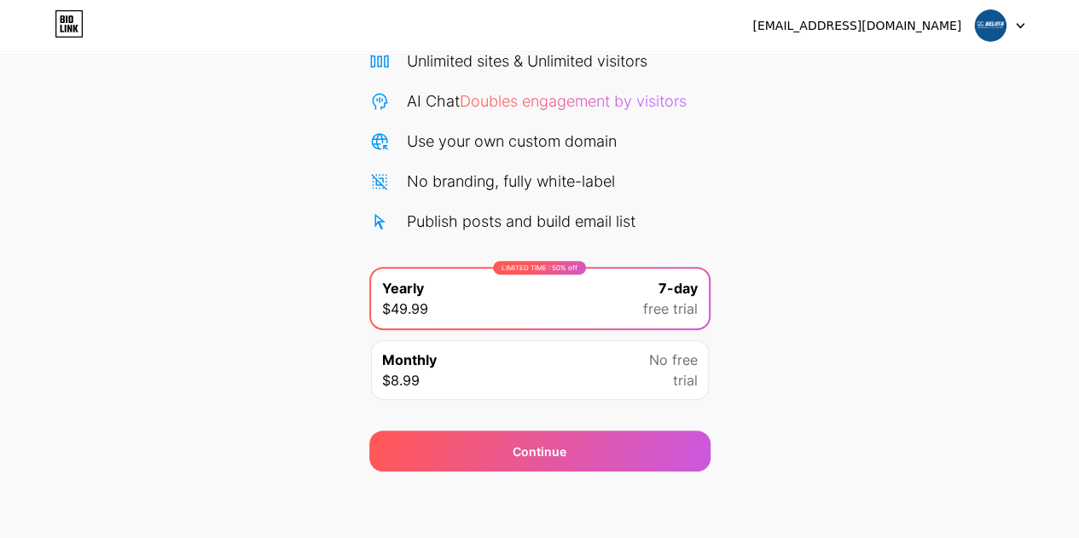
click at [568, 376] on div "Monthly $8.99 No free trial" at bounding box center [540, 370] width 338 height 60
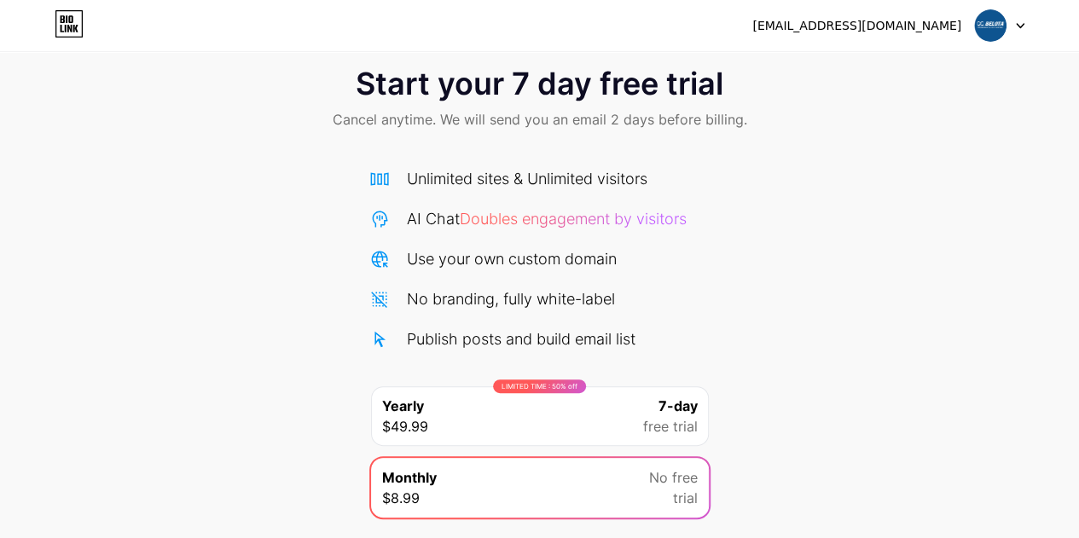
scroll to position [0, 0]
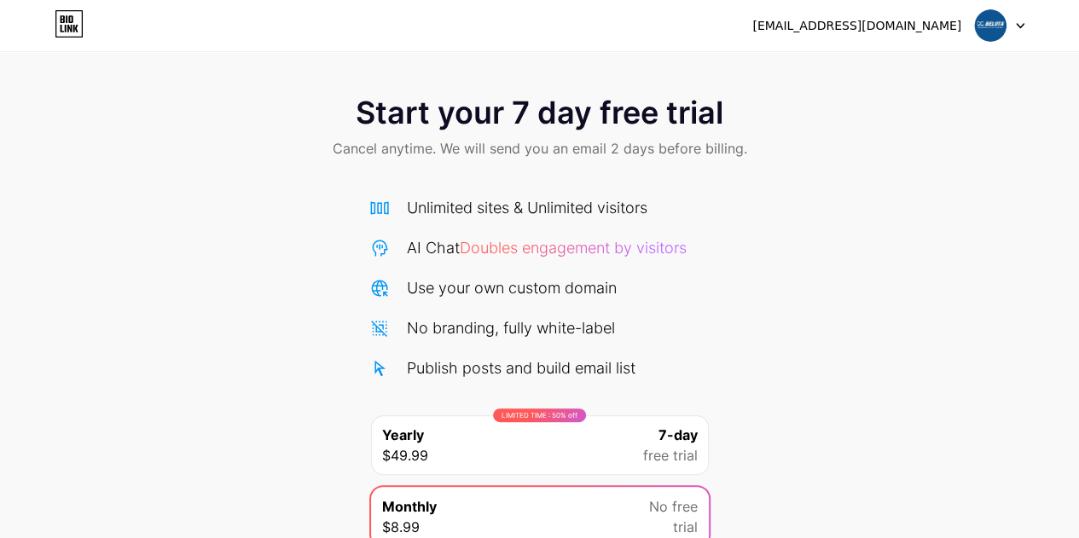
click at [644, 329] on div "No branding, fully white-label" at bounding box center [539, 328] width 341 height 23
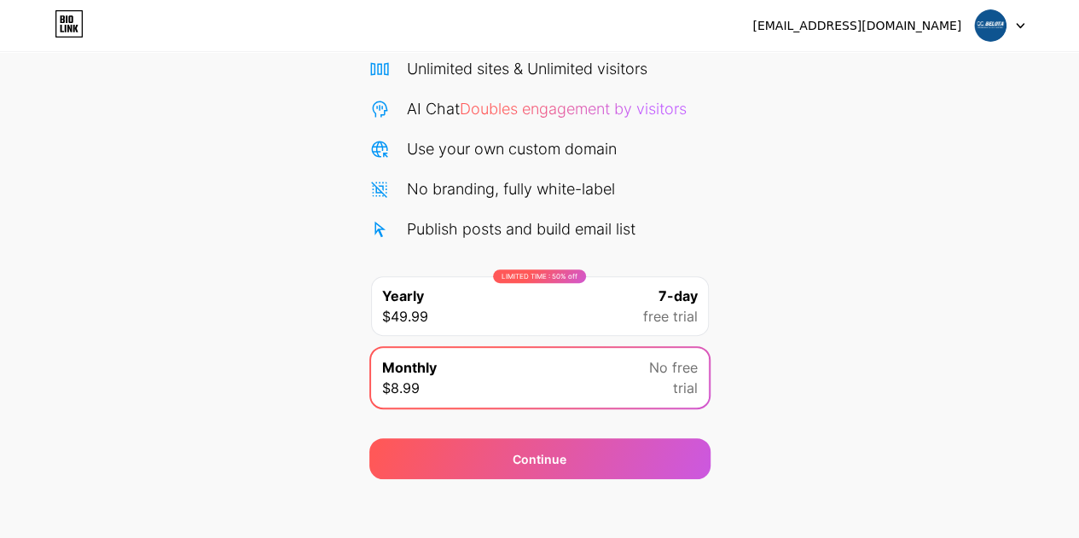
scroll to position [147, 0]
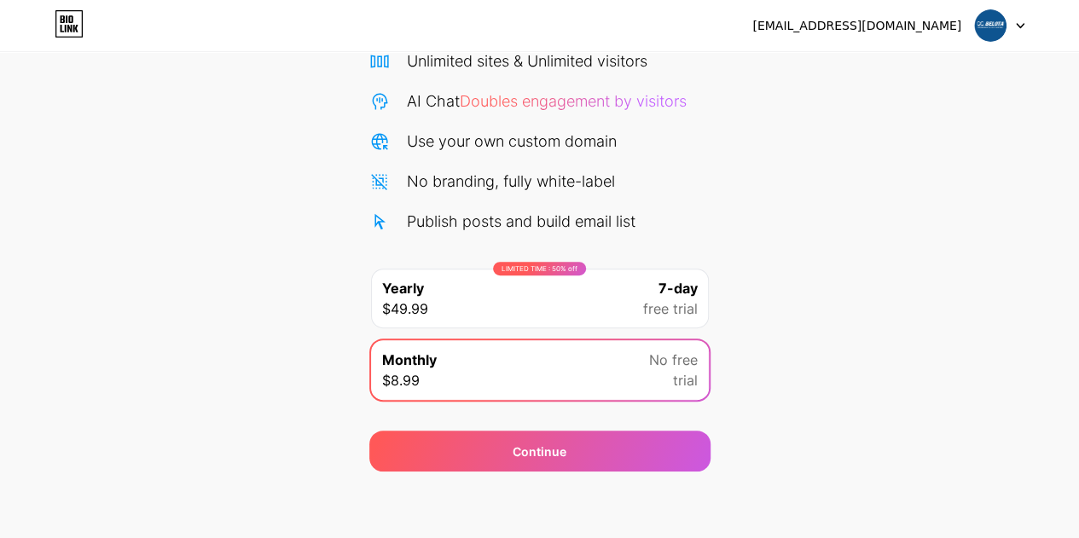
click at [621, 296] on div "LIMITED TIME : 50% off Yearly $49.99 7-day free trial" at bounding box center [540, 299] width 338 height 60
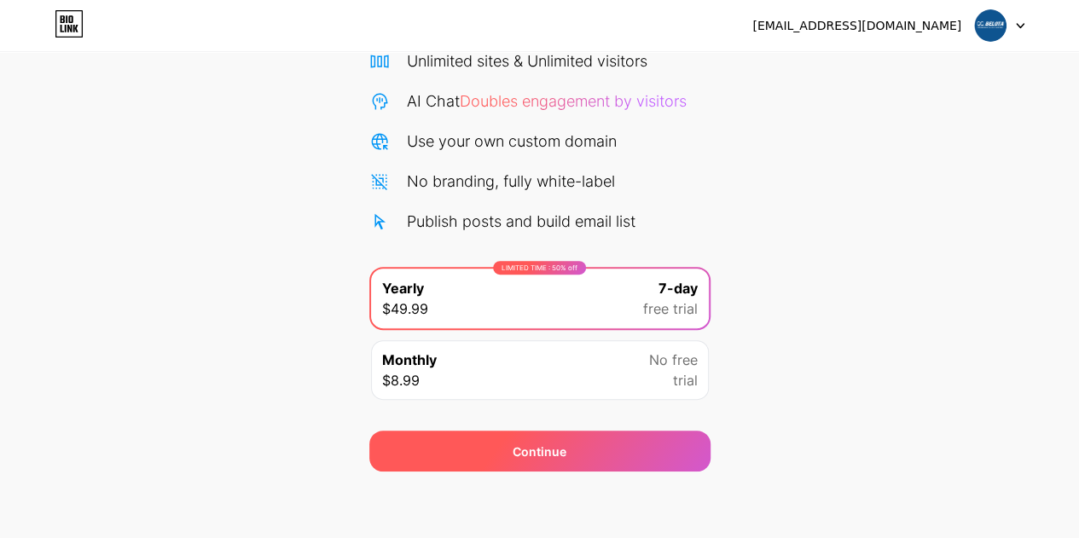
click at [531, 431] on div "Continue" at bounding box center [539, 451] width 341 height 41
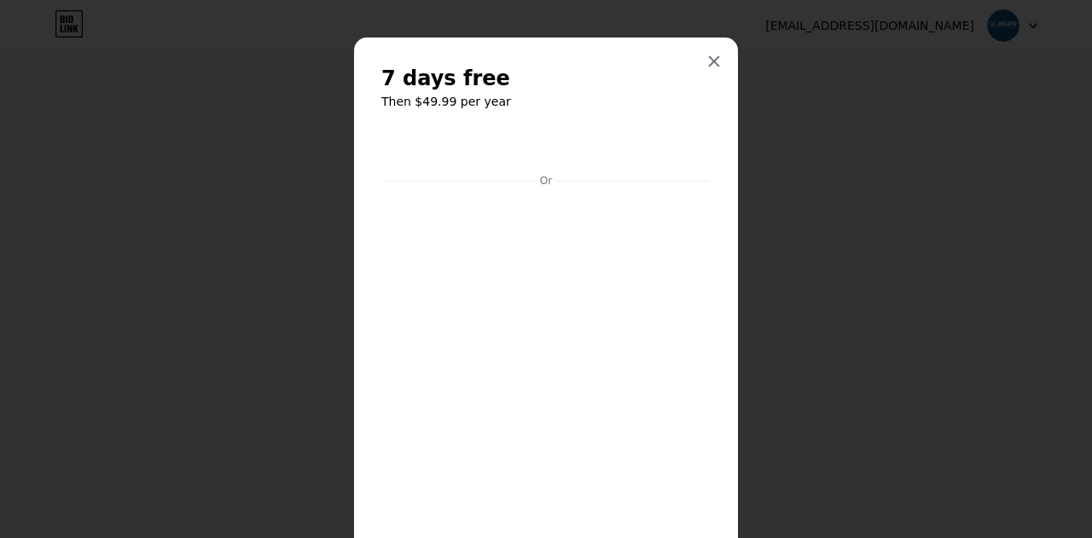
scroll to position [146, 0]
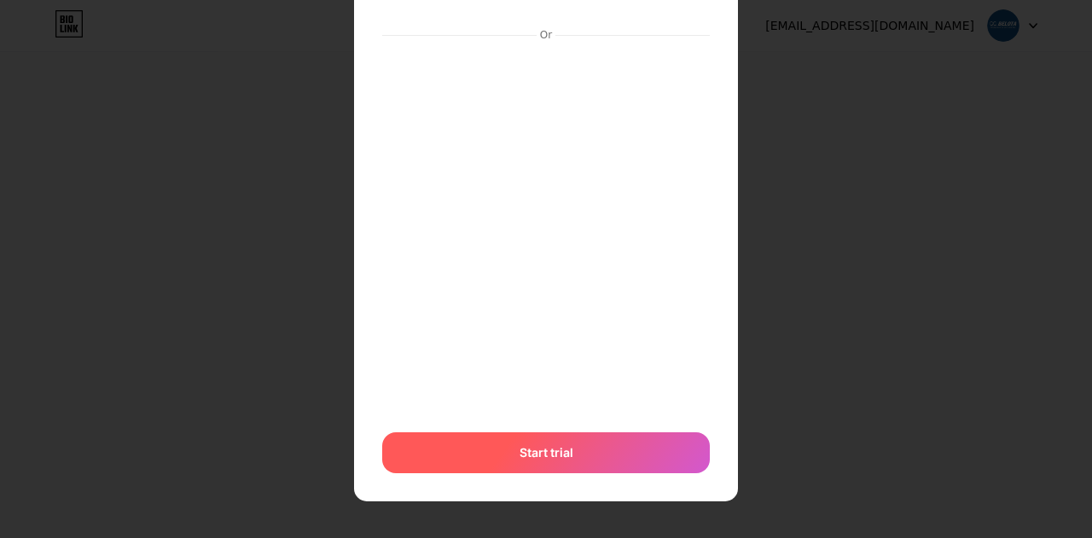
drag, startPoint x: 835, startPoint y: 405, endPoint x: 617, endPoint y: 433, distance: 219.3
click at [831, 407] on div "7 days free Then $49.99 per year Or Start trial" at bounding box center [546, 196] width 1092 height 685
click at [543, 444] on span "Start trial" at bounding box center [547, 453] width 54 height 18
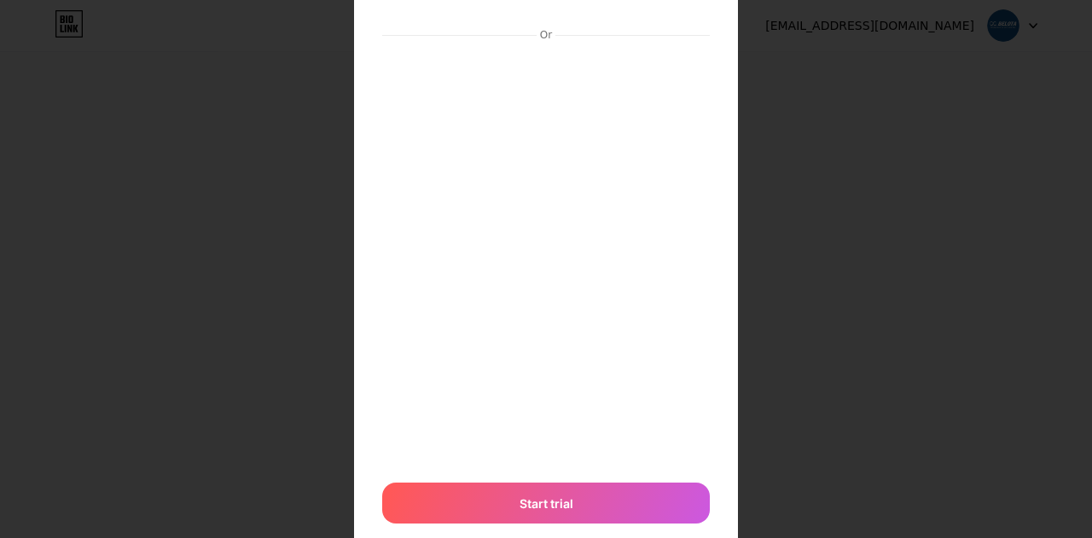
click at [785, 445] on div "7 days free Then $49.99 per year Or Start trial" at bounding box center [546, 226] width 1092 height 744
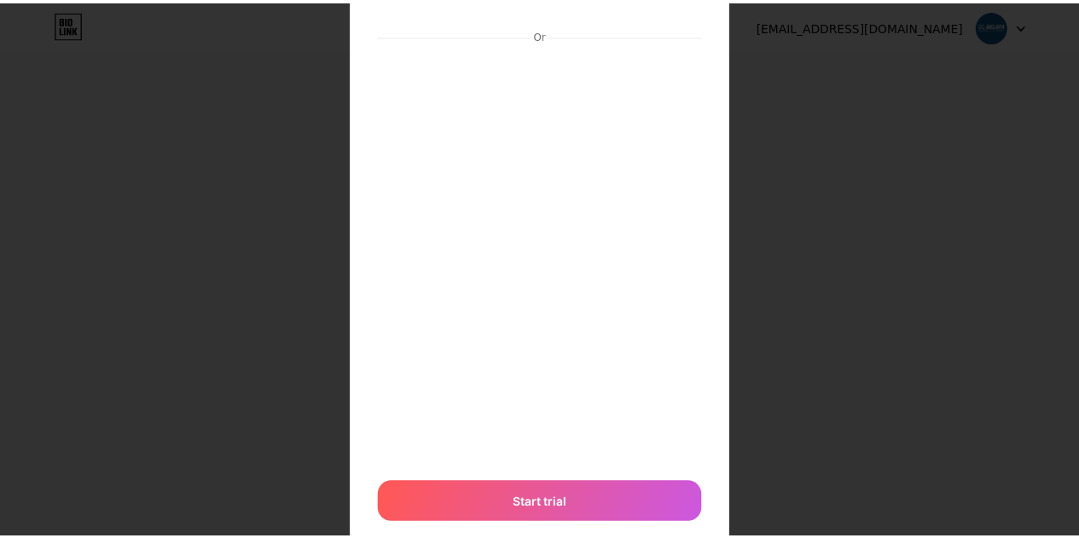
scroll to position [0, 0]
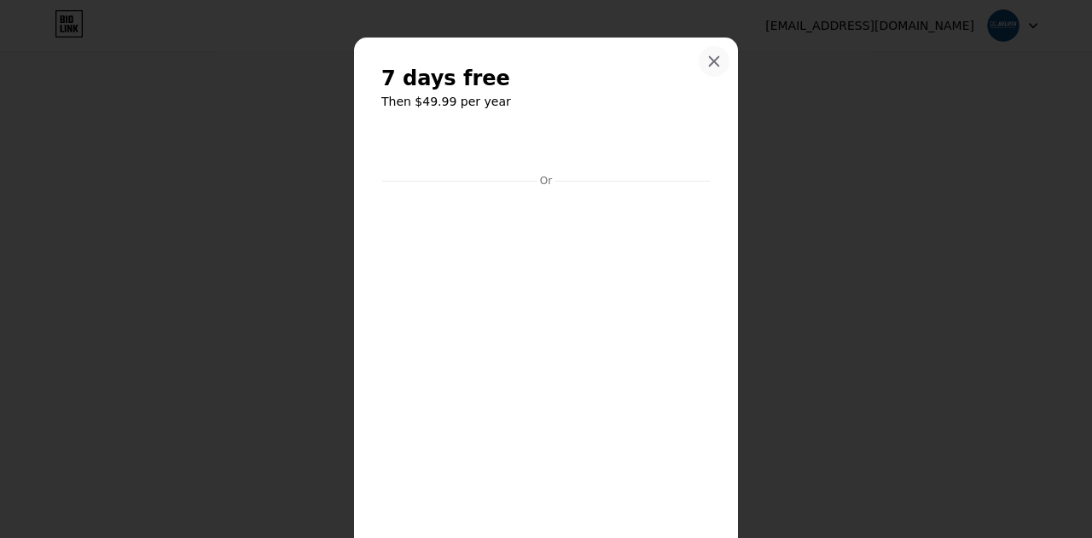
click at [710, 57] on icon at bounding box center [714, 61] width 9 height 9
